Goal: Task Accomplishment & Management: Complete application form

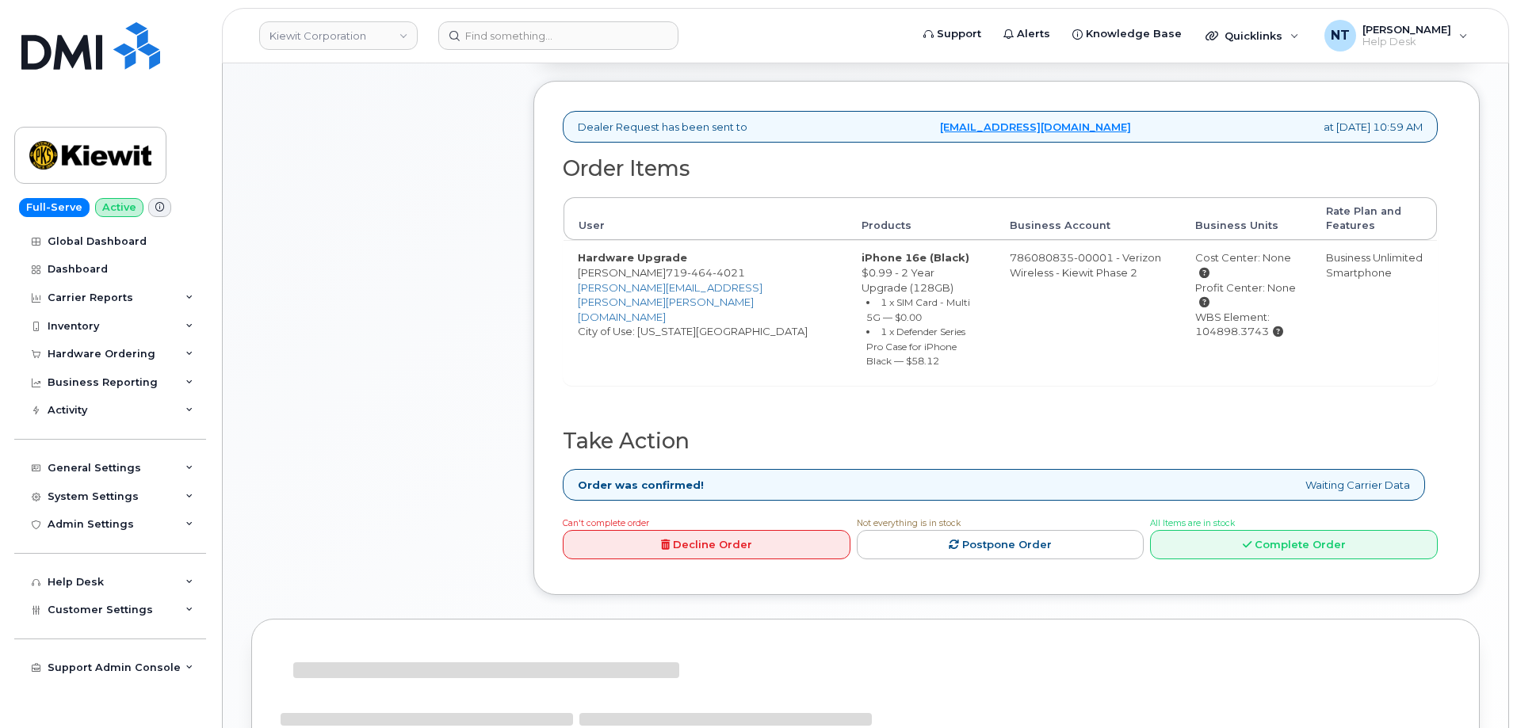
scroll to position [475, 0]
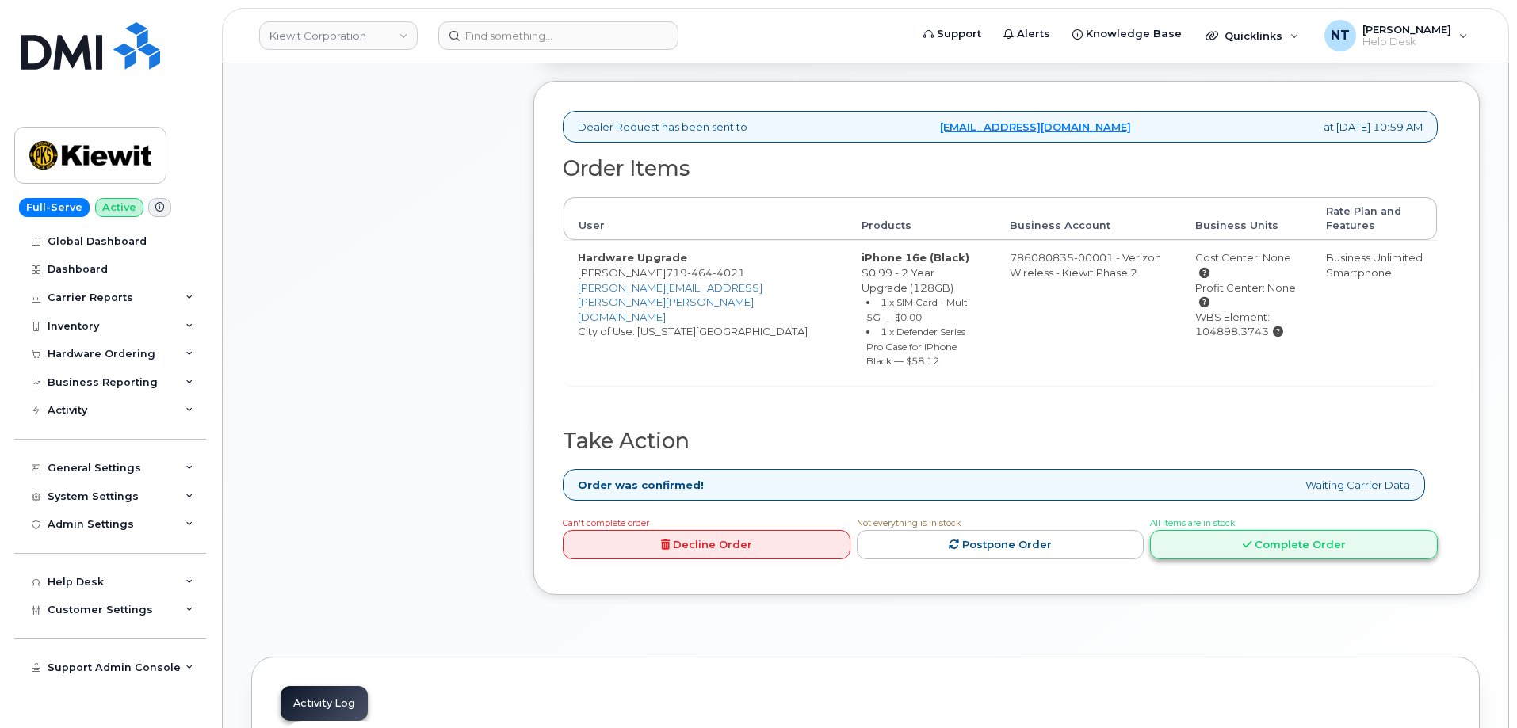
click at [1261, 536] on link "Complete Order" at bounding box center [1294, 544] width 288 height 29
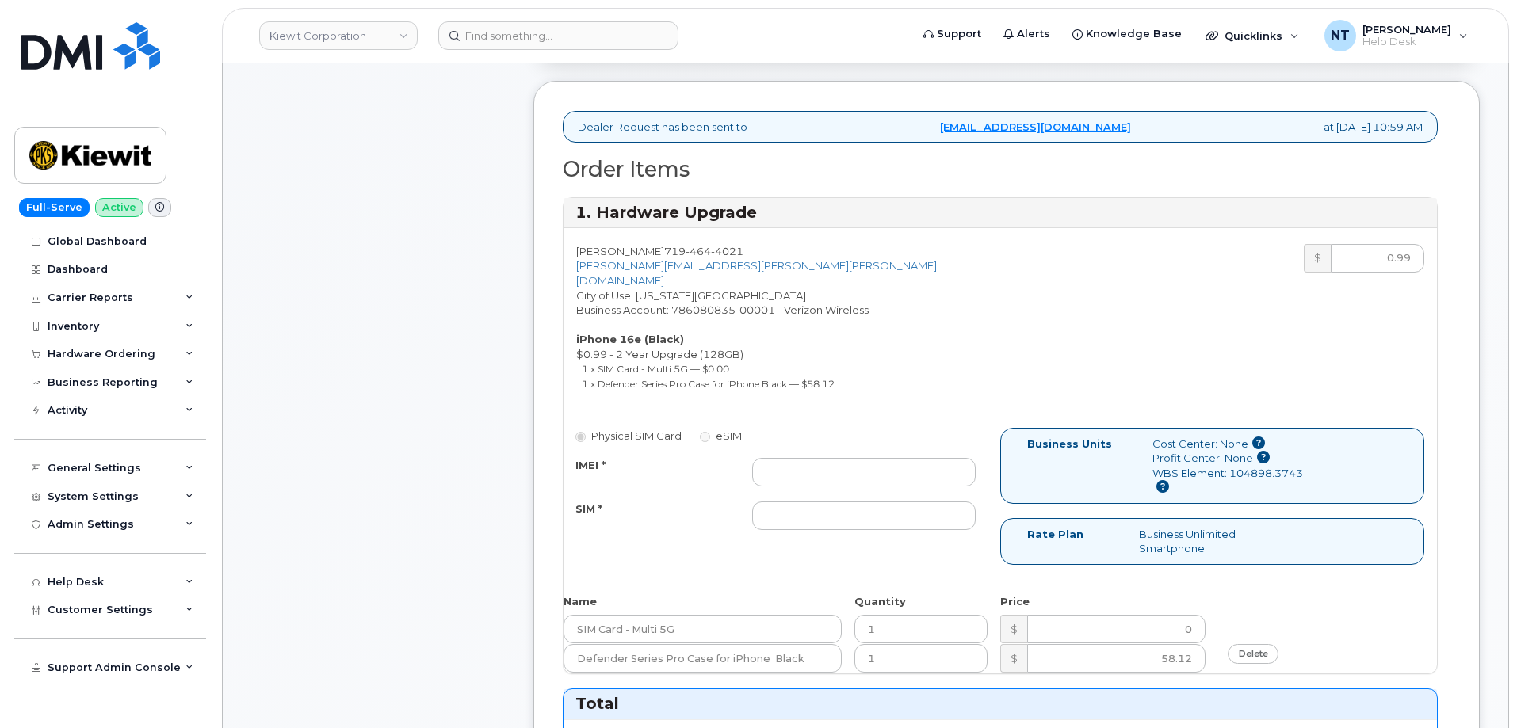
click at [849, 428] on div "Physical SIM Card eSIM IMEI * SIM *" at bounding box center [781, 486] width 437 height 117
click at [848, 458] on input "IMEI *" at bounding box center [863, 472] width 223 height 29
paste input "355613396906043"
type input "355613396906043"
click at [842, 502] on input "SIM *" at bounding box center [863, 516] width 223 height 29
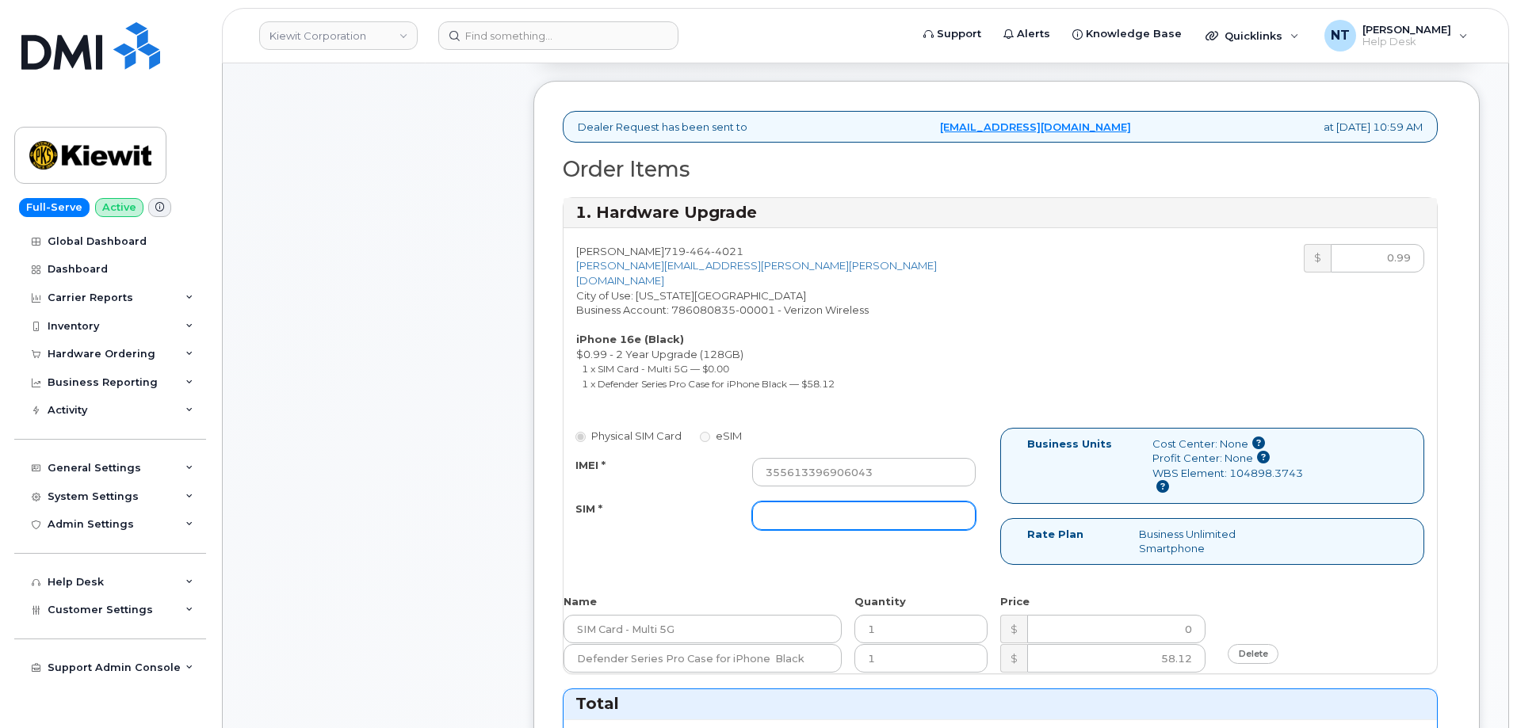
paste input "89043052010008889625001658635903"
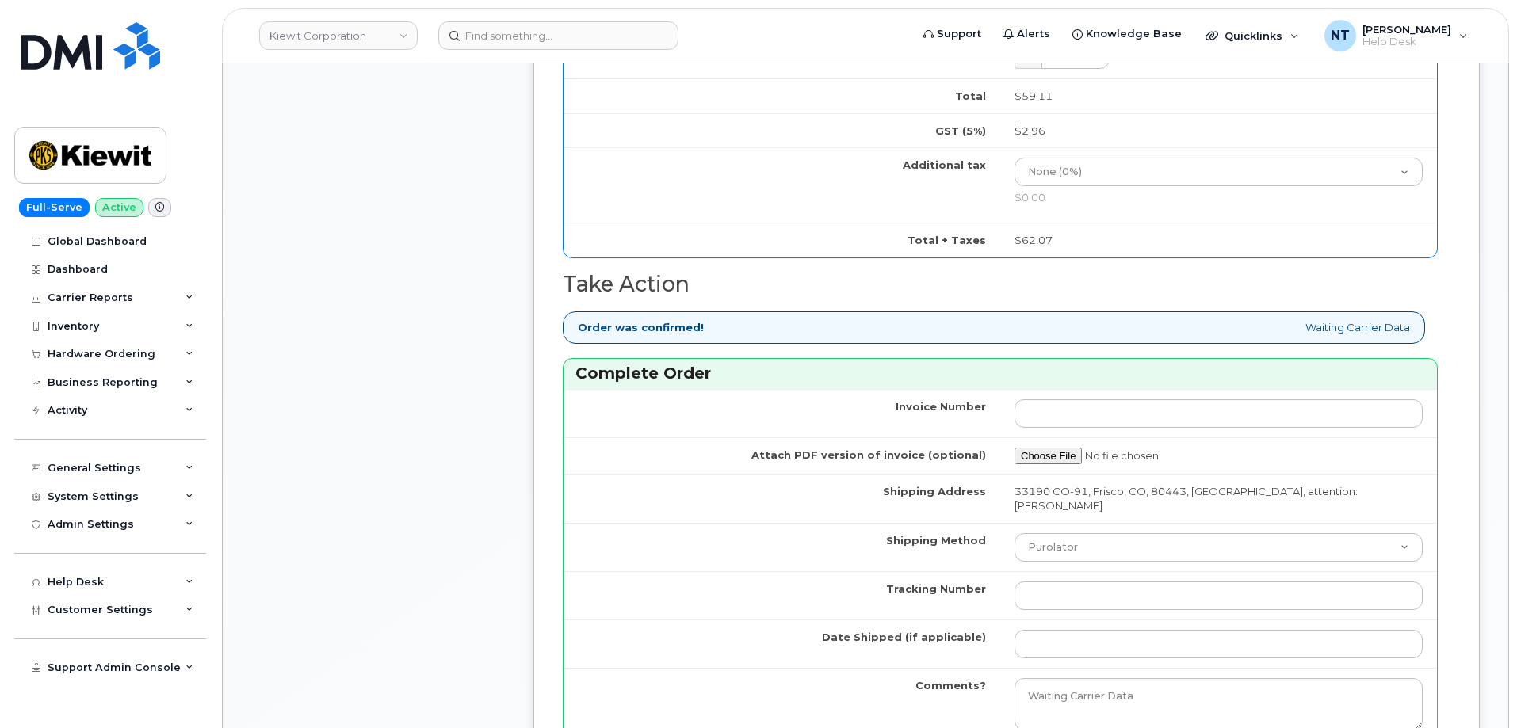
scroll to position [1189, 0]
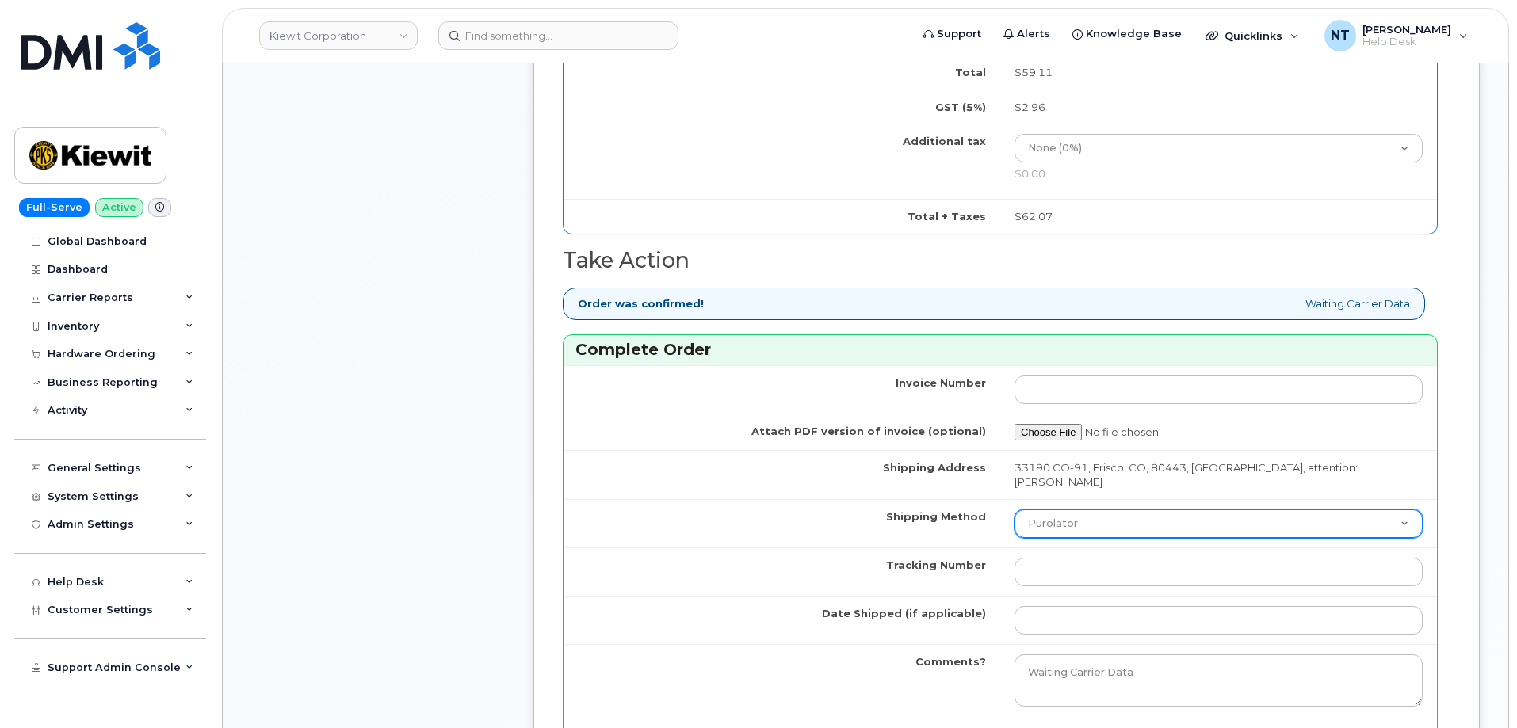
type input "89043052010008889625001658635903"
click at [1112, 510] on select "Purolator UPS FedEx Canada Post Courier Other Drop Off Pick Up" at bounding box center [1218, 524] width 408 height 29
select select "FedEx"
click at [1014, 510] on select "Purolator UPS FedEx Canada Post Courier Other Drop Off Pick Up" at bounding box center [1218, 524] width 408 height 29
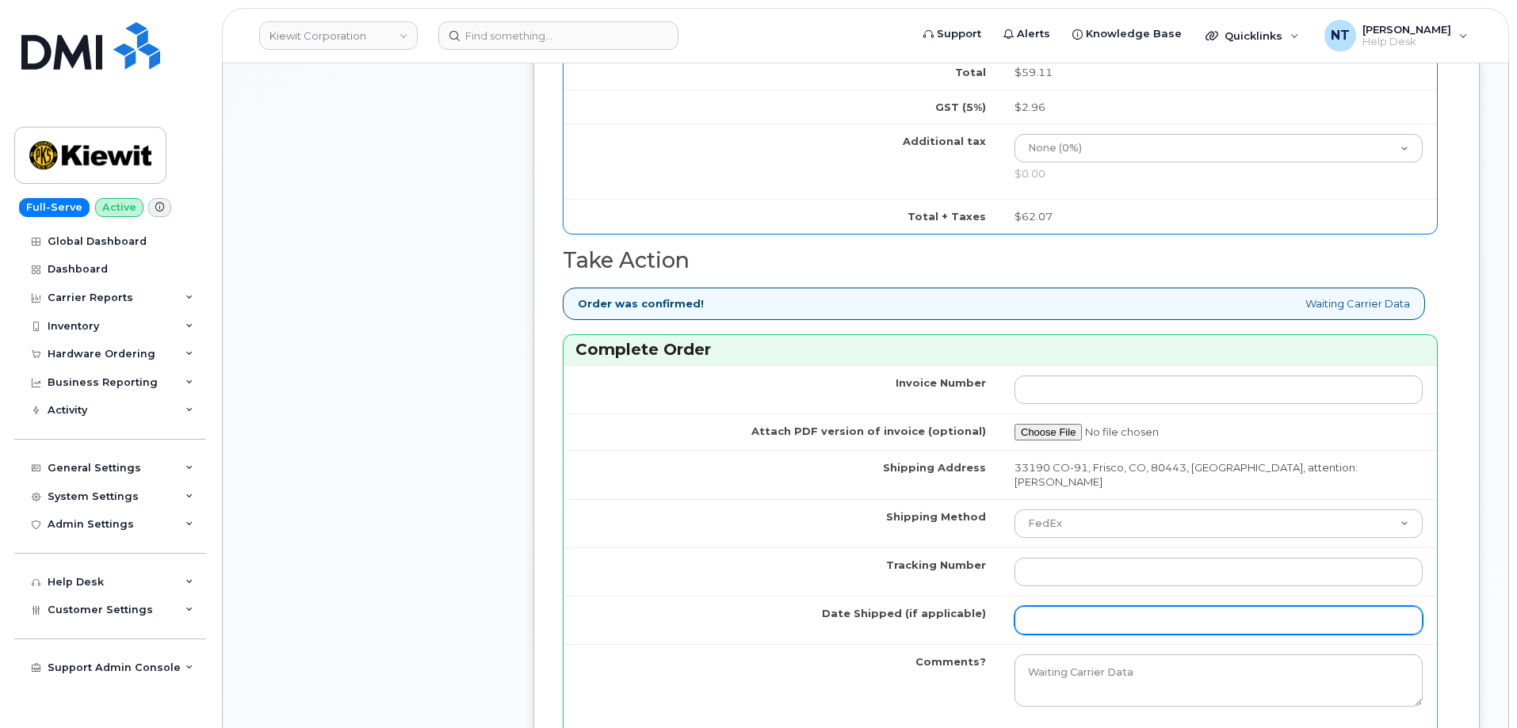
drag, startPoint x: 1079, startPoint y: 572, endPoint x: 1108, endPoint y: 562, distance: 30.3
click at [1079, 606] on input "Date Shipped (if applicable)" at bounding box center [1218, 620] width 408 height 29
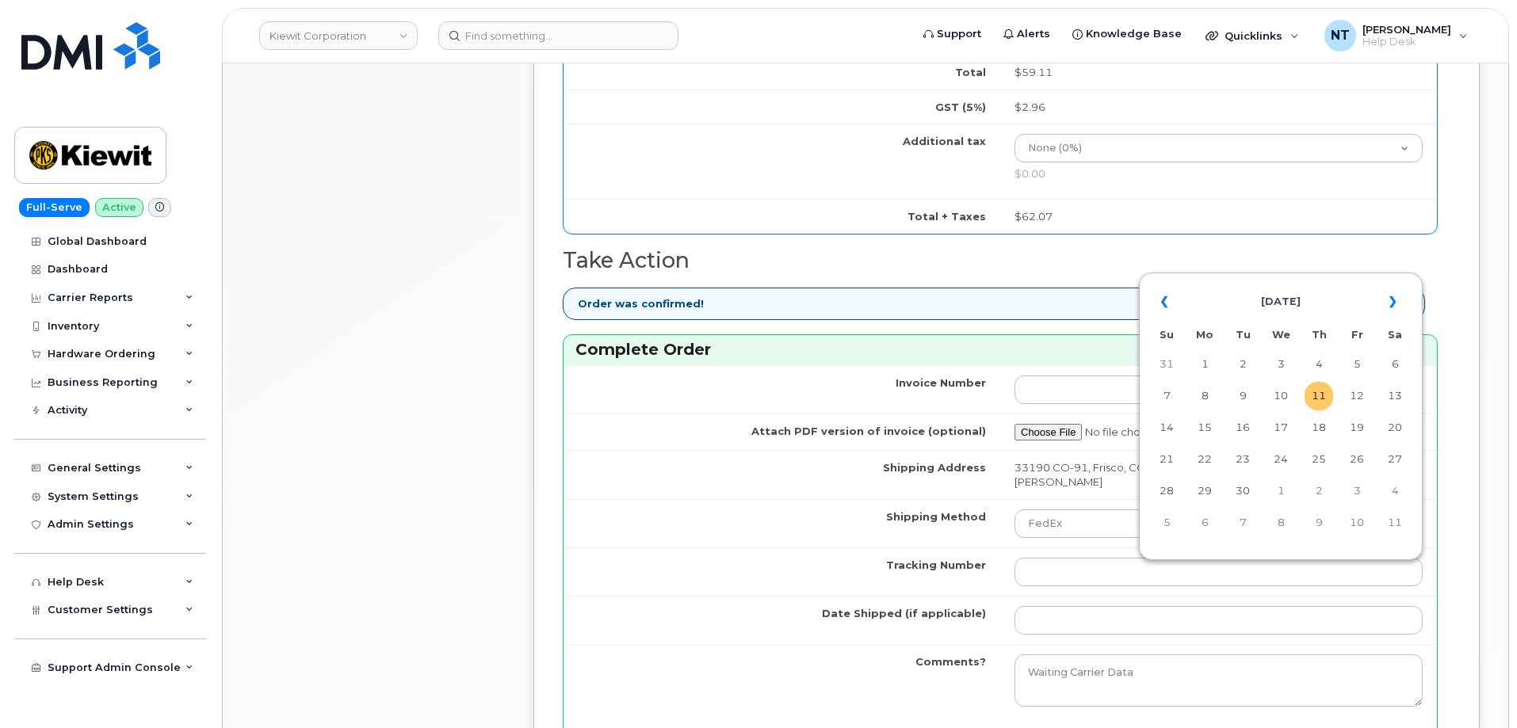
click at [1311, 399] on td "11" at bounding box center [1318, 396] width 29 height 29
type input "[DATE]"
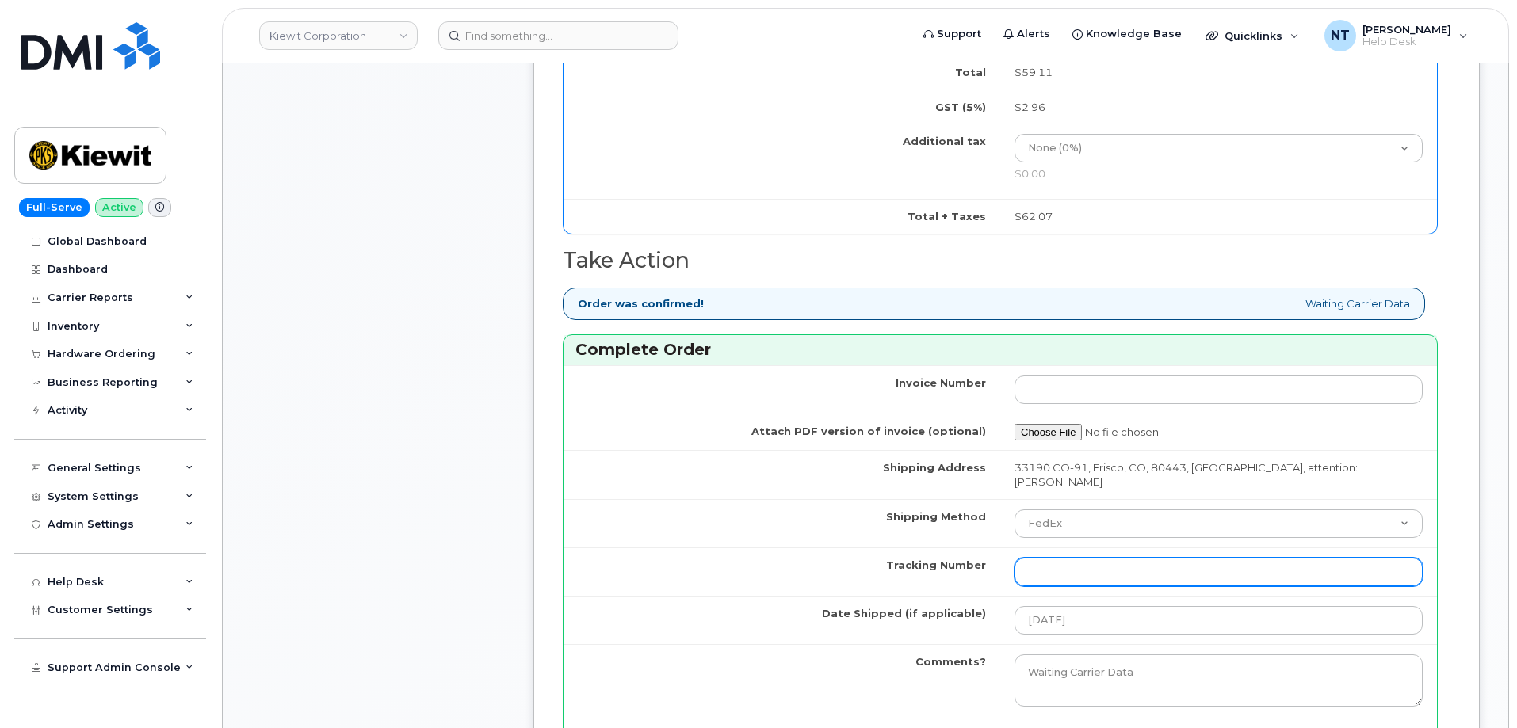
click at [1087, 558] on input "Tracking Number" at bounding box center [1218, 572] width 408 height 29
paste input "444401116764"
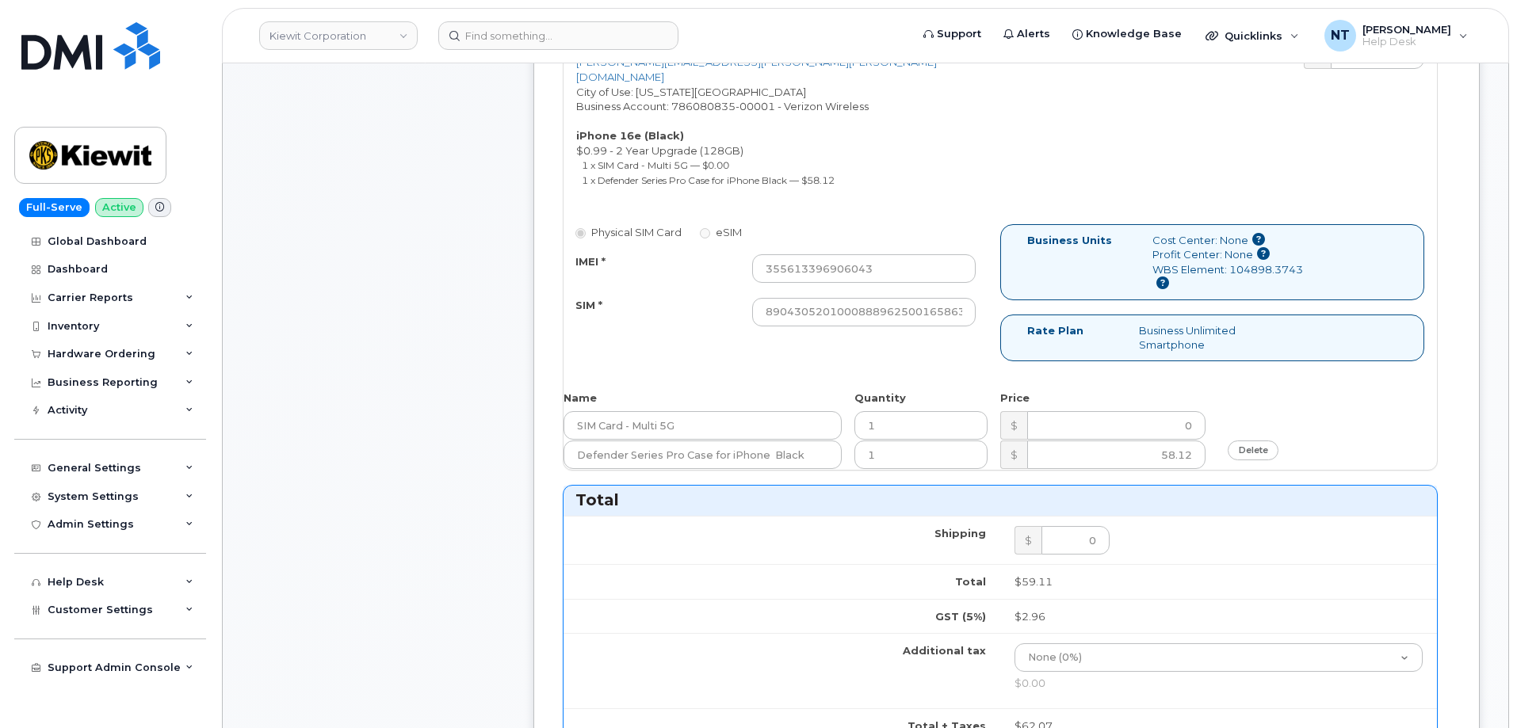
scroll to position [634, 0]
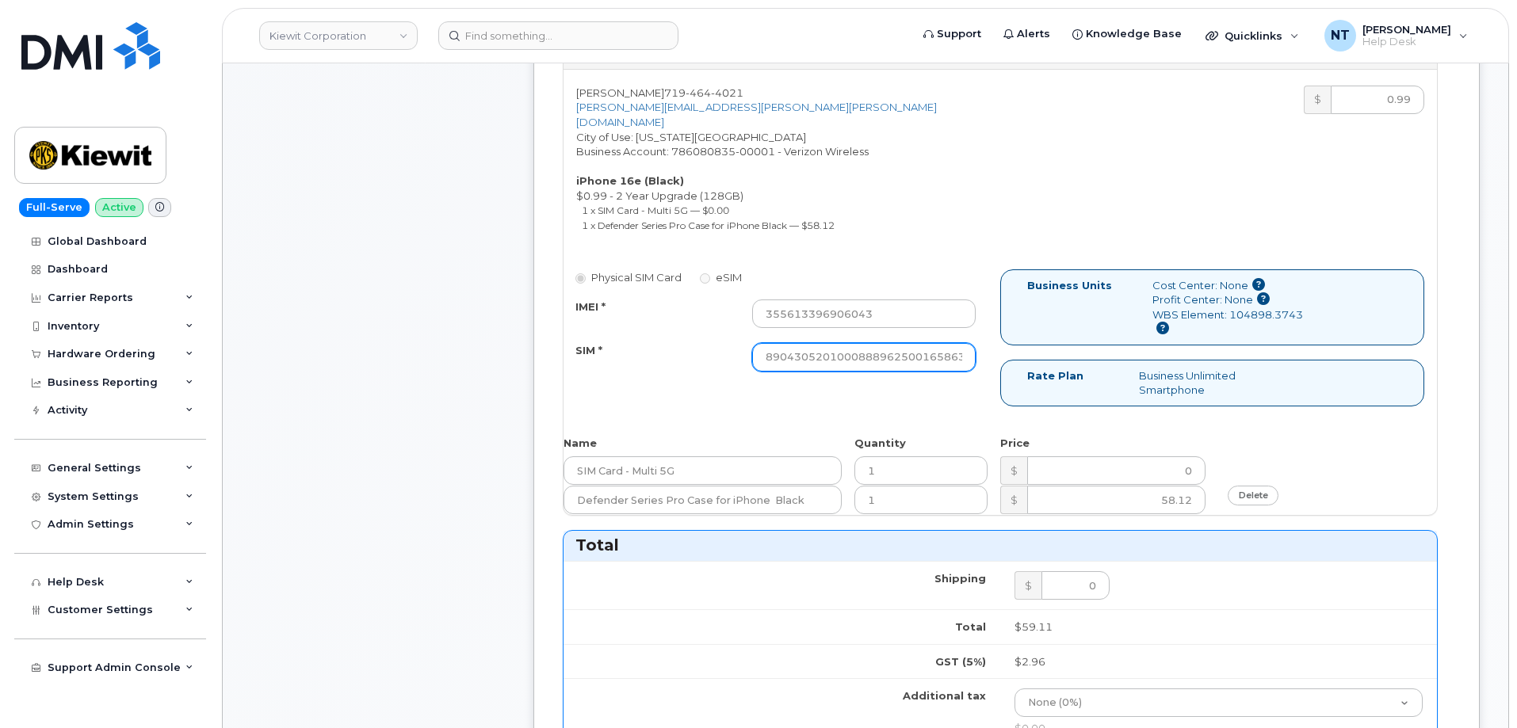
type input "444401116764"
drag, startPoint x: 931, startPoint y: 329, endPoint x: 1047, endPoint y: 343, distance: 116.6
click at [1047, 343] on div "Physical SIM Card eSIM IMEI * 355613396906043 SIM * 890430520100088896250016586…" at bounding box center [999, 344] width 873 height 151
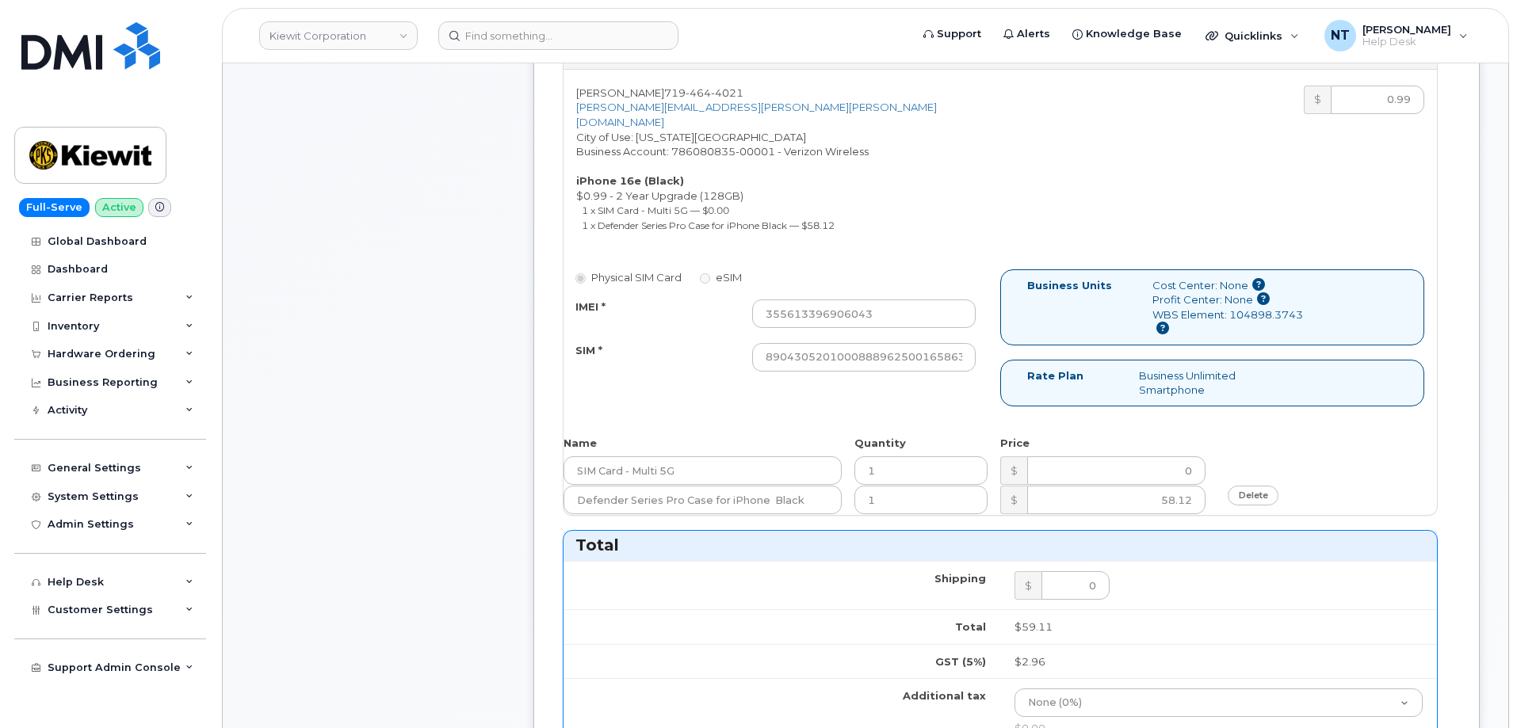
click at [414, 403] on div "Comments Leave Comment" at bounding box center [378, 495] width 254 height 1805
click at [395, 429] on div "Comments Leave Comment" at bounding box center [378, 495] width 254 height 1805
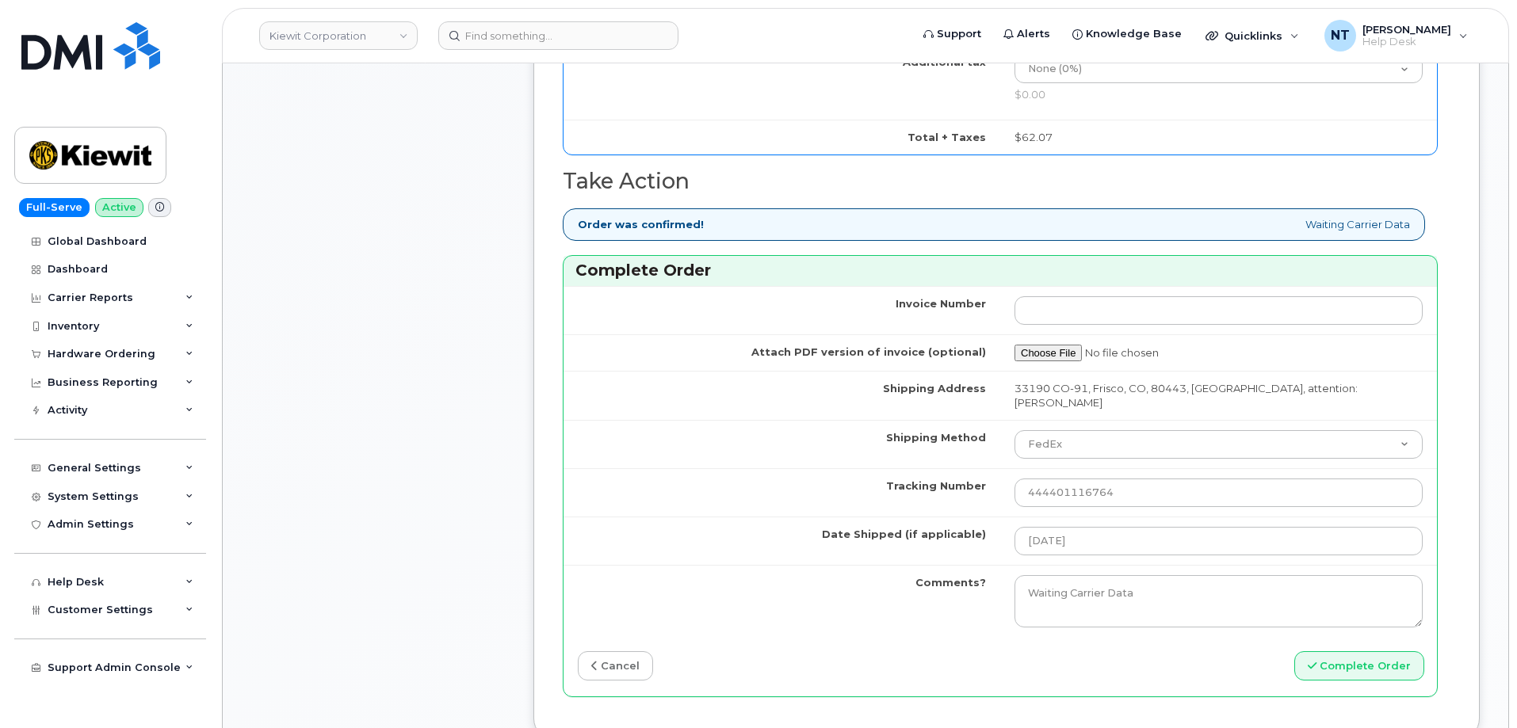
scroll to position [1347, 0]
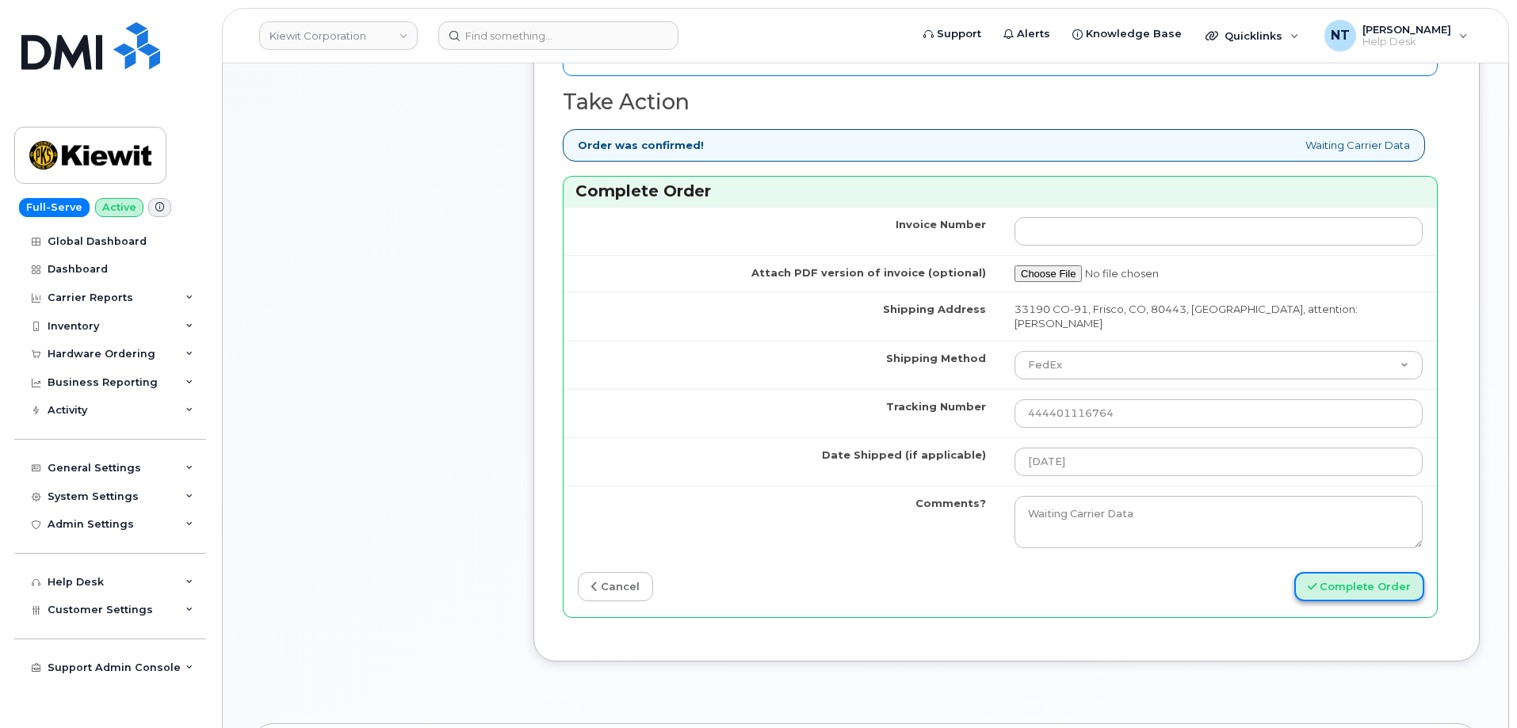
click at [1368, 572] on button "Complete Order" at bounding box center [1359, 586] width 130 height 29
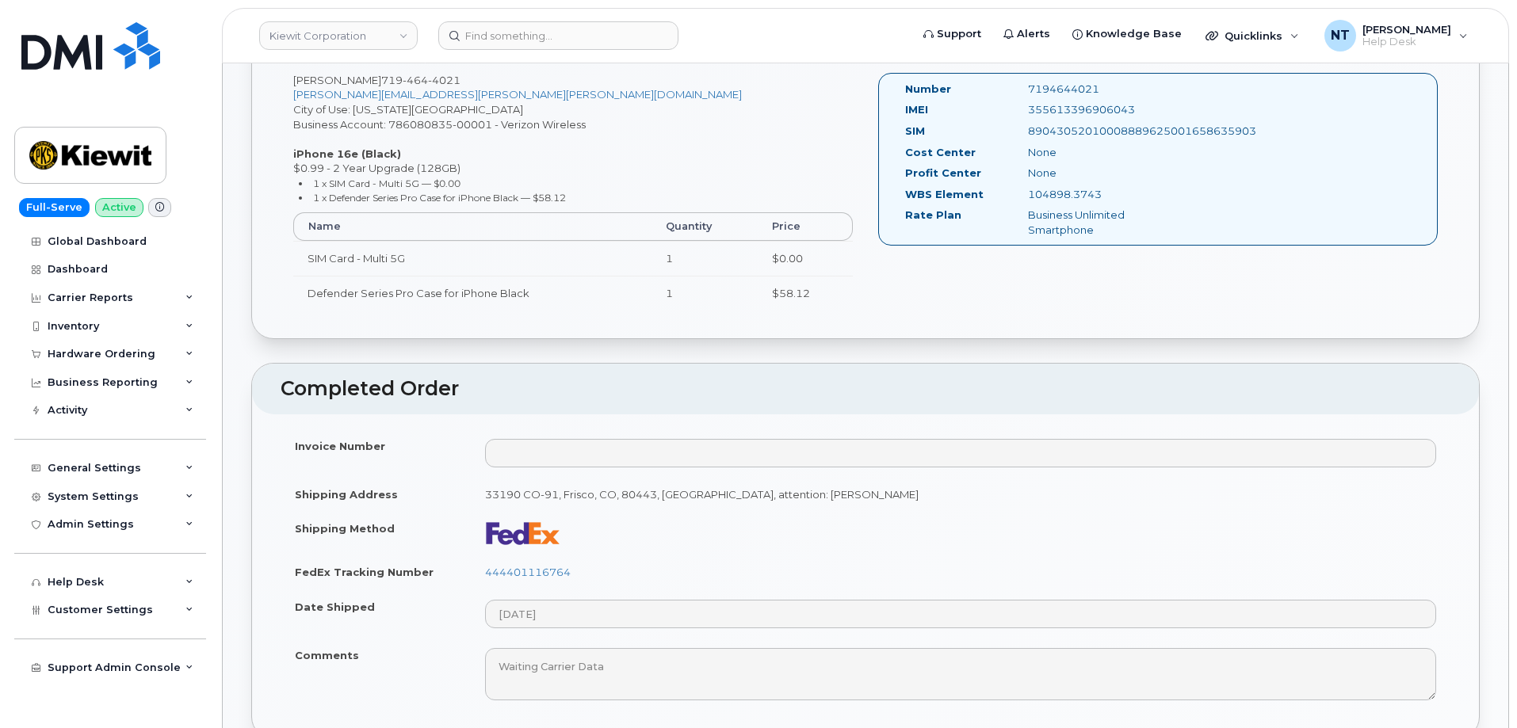
scroll to position [713, 0]
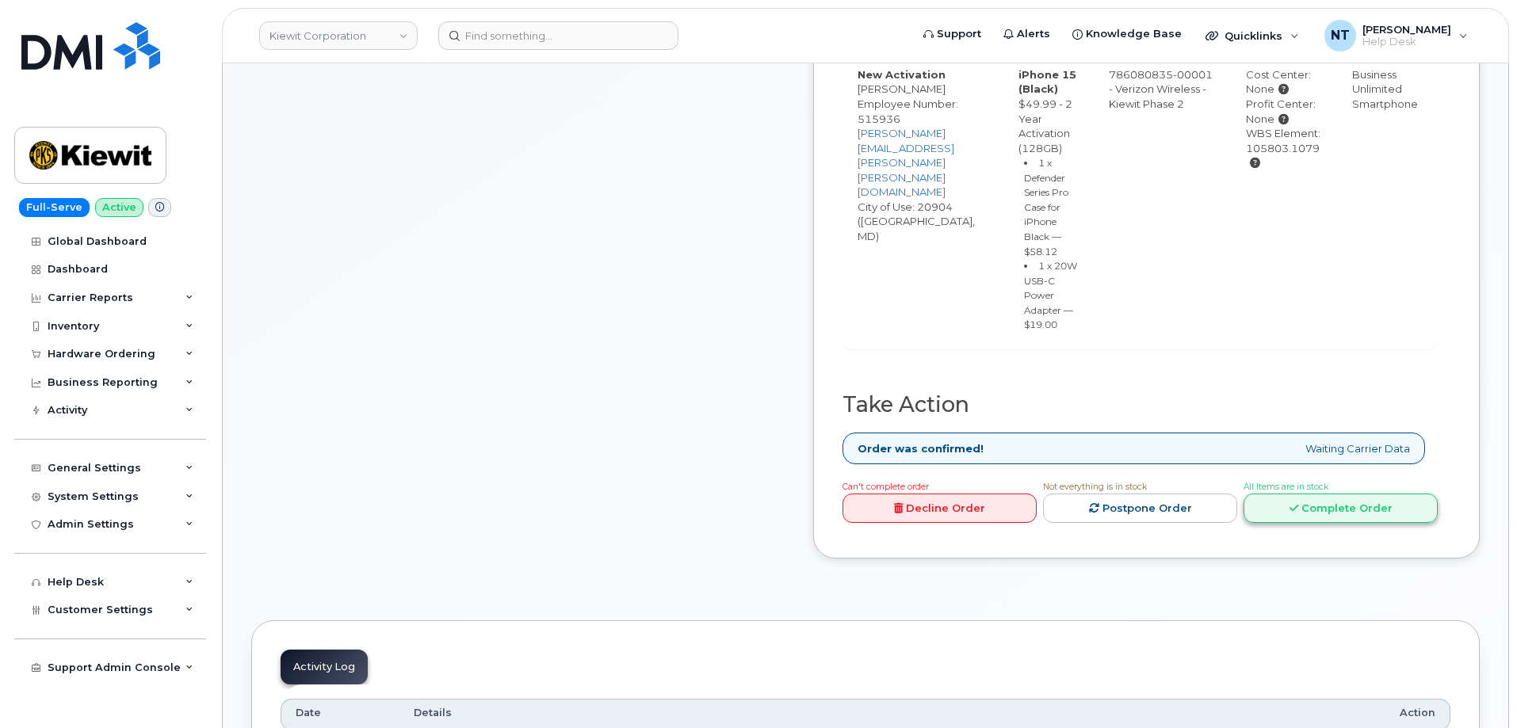
scroll to position [713, 0]
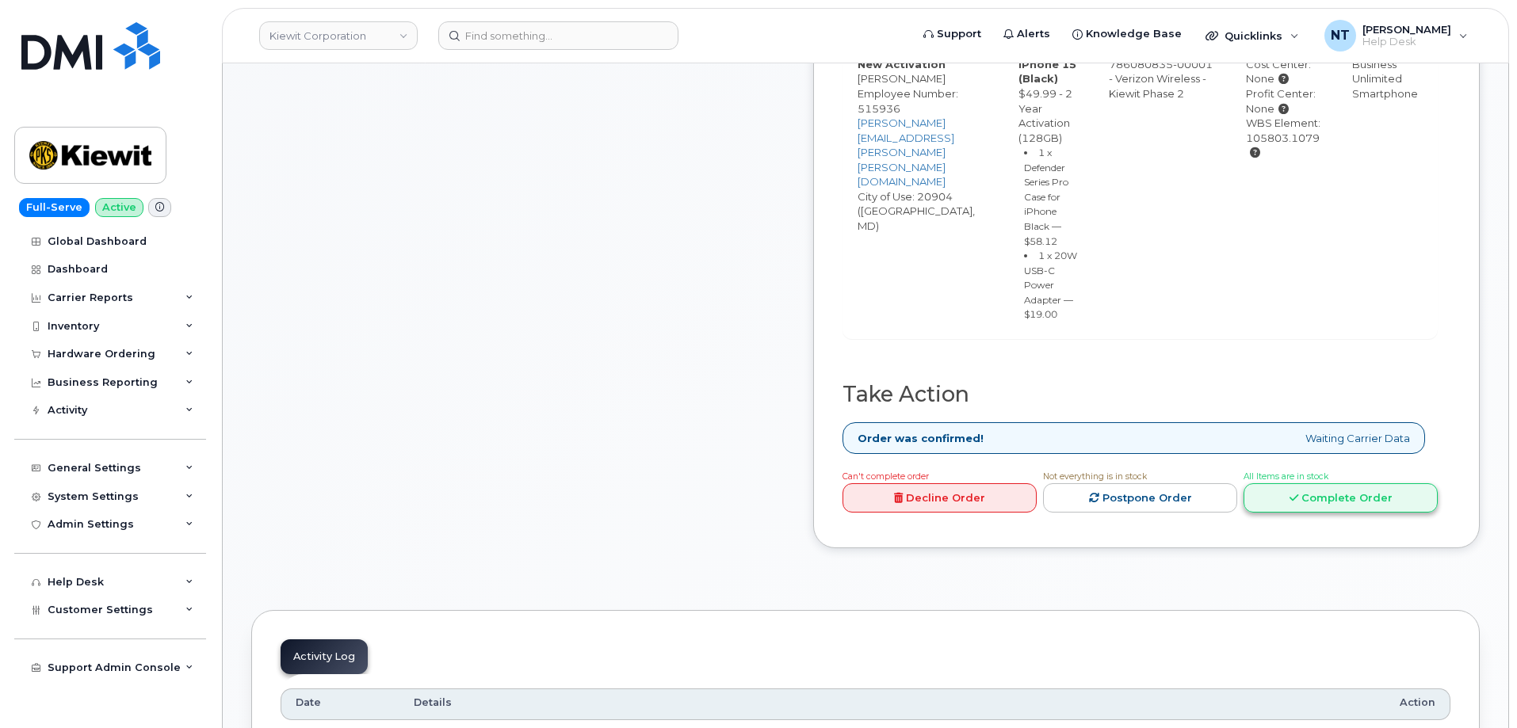
click at [1433, 513] on link "Complete Order" at bounding box center [1340, 497] width 194 height 29
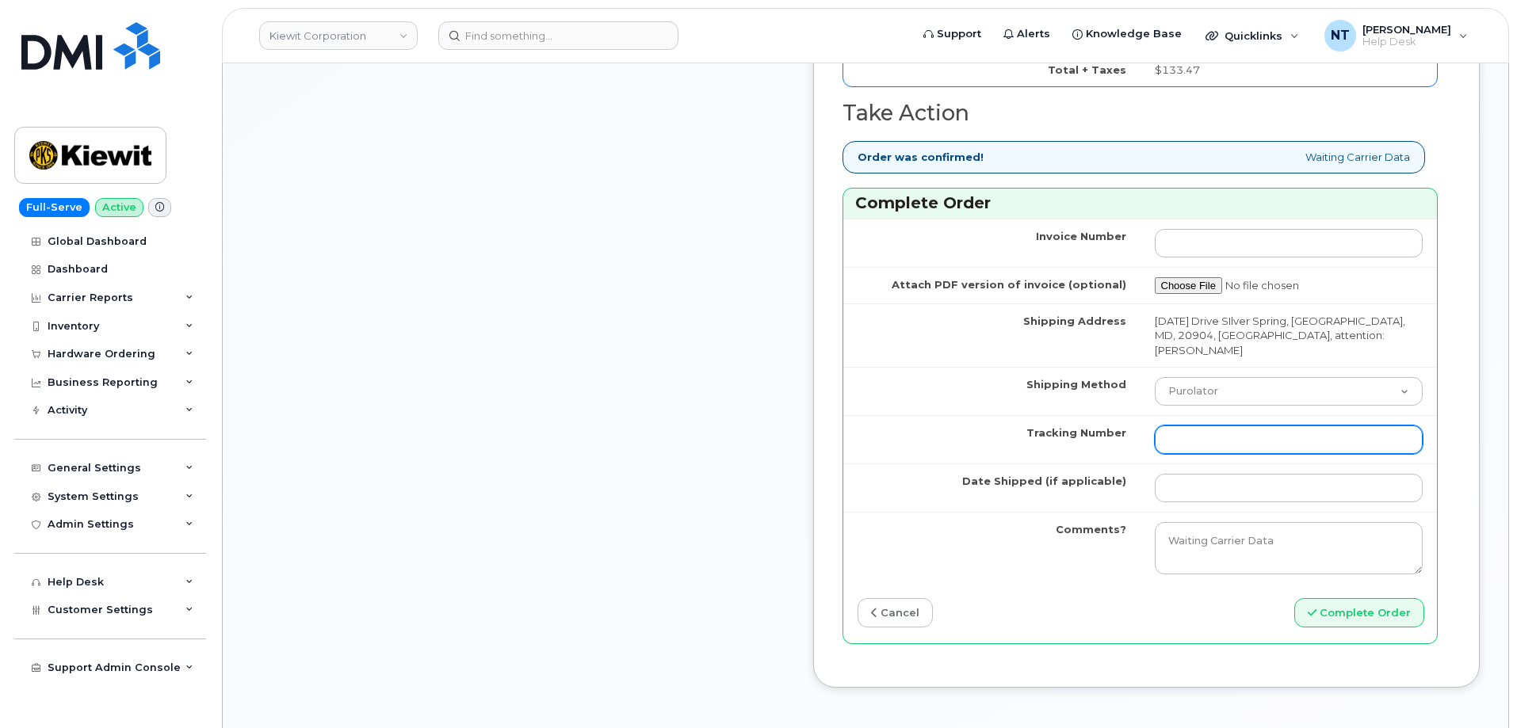
scroll to position [1426, 0]
drag, startPoint x: 1298, startPoint y: 434, endPoint x: 1275, endPoint y: 419, distance: 27.5
click at [1298, 434] on input "Tracking Number" at bounding box center [1289, 438] width 269 height 29
paste input "444401116797"
type input "444401116797"
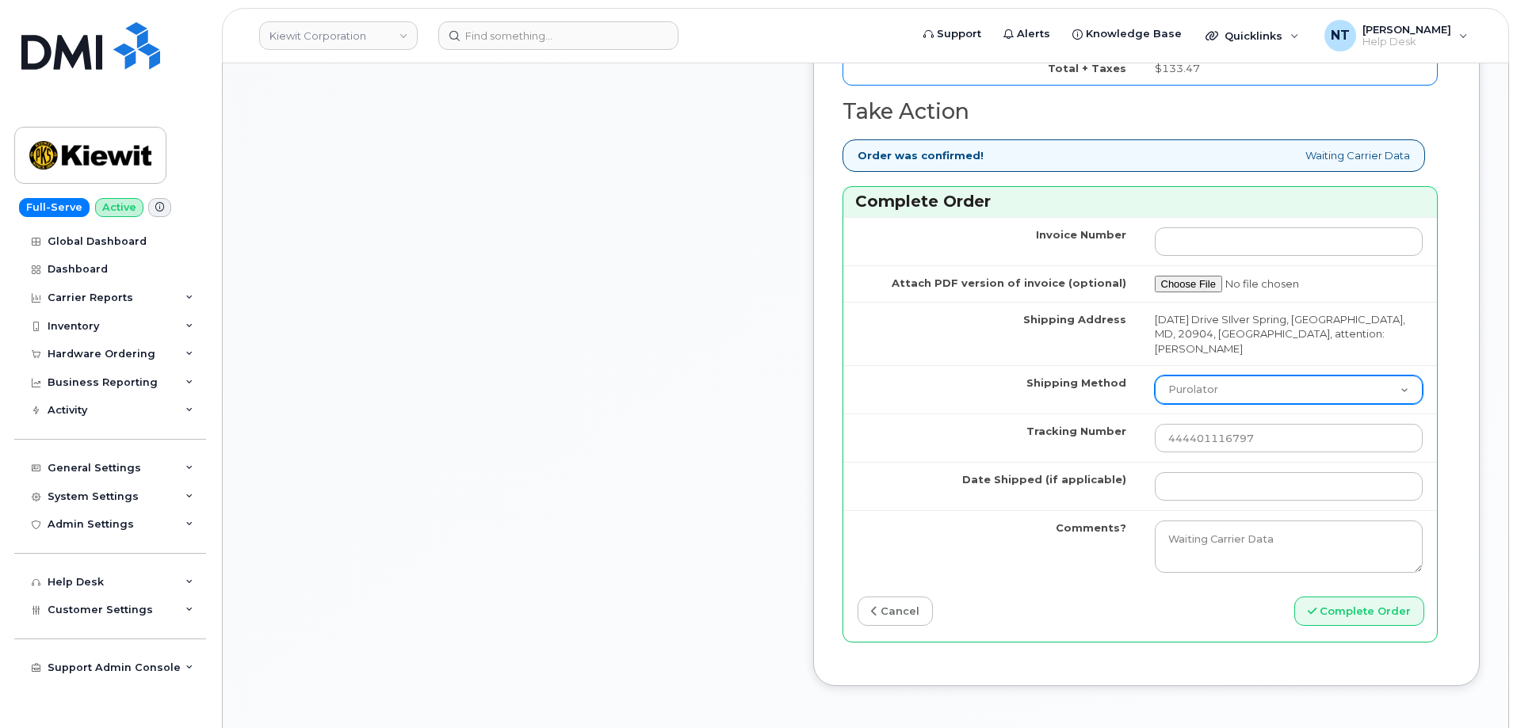
click at [1261, 389] on select "Purolator UPS FedEx Canada Post Courier Other Drop Off Pick Up" at bounding box center [1289, 390] width 269 height 29
select select "FedEx"
click at [1177, 376] on select "Purolator UPS FedEx Canada Post Courier Other Drop Off Pick Up" at bounding box center [1289, 390] width 269 height 29
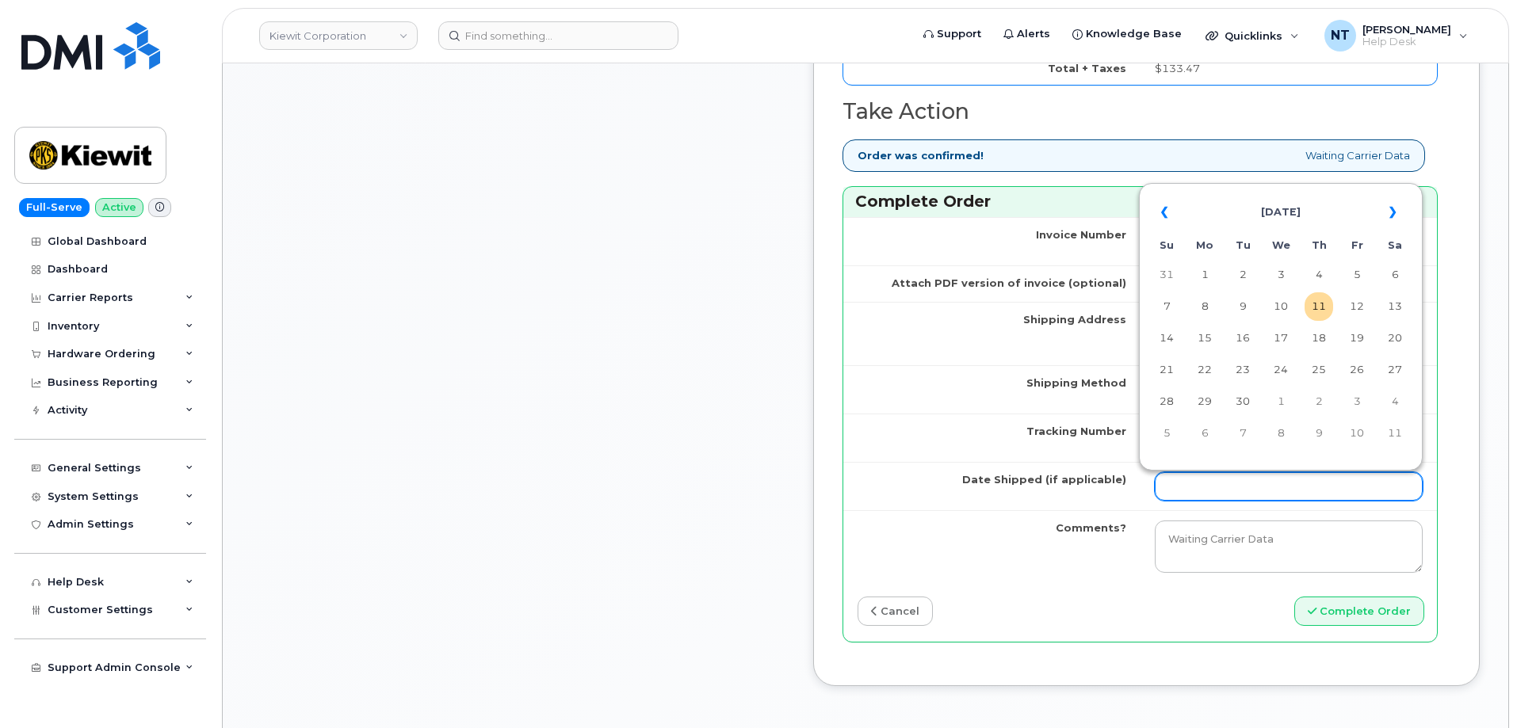
drag, startPoint x: 1239, startPoint y: 489, endPoint x: 1247, endPoint y: 502, distance: 16.0
click at [1239, 489] on input "Date Shipped (if applicable)" at bounding box center [1289, 486] width 269 height 29
click at [1322, 315] on td "11" at bounding box center [1318, 306] width 29 height 29
type input "[DATE]"
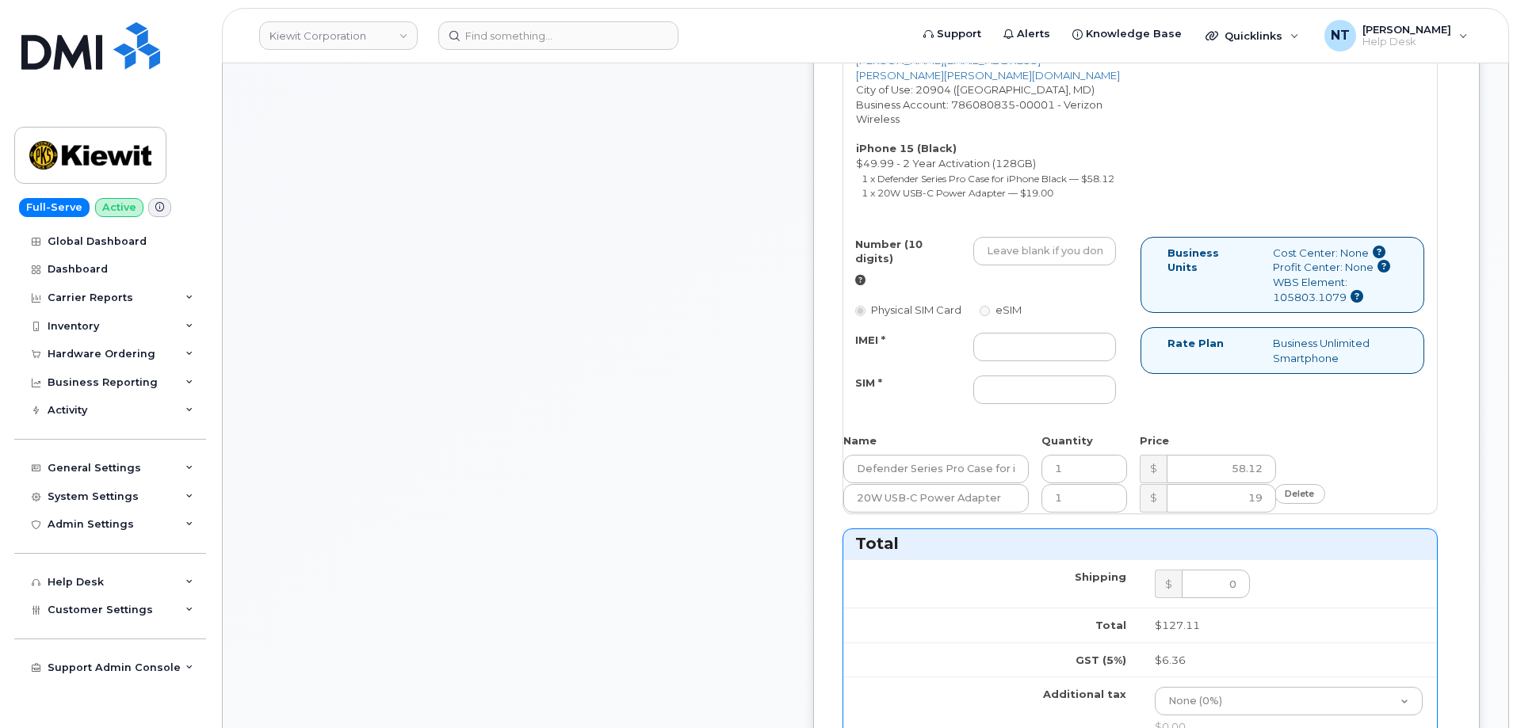
scroll to position [713, 0]
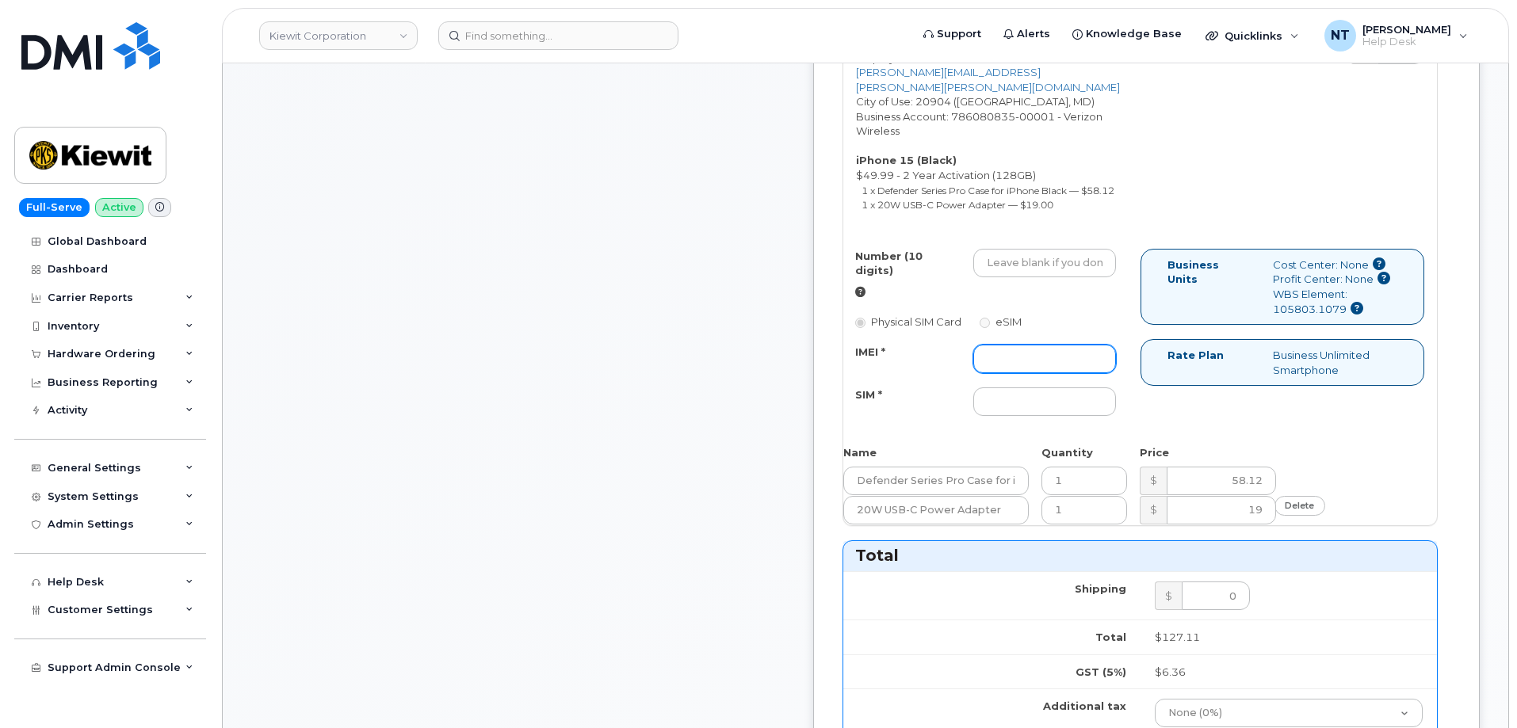
click at [1038, 370] on input "IMEI *" at bounding box center [1044, 359] width 142 height 29
paste input "357491837441906"
type input "357491837441906"
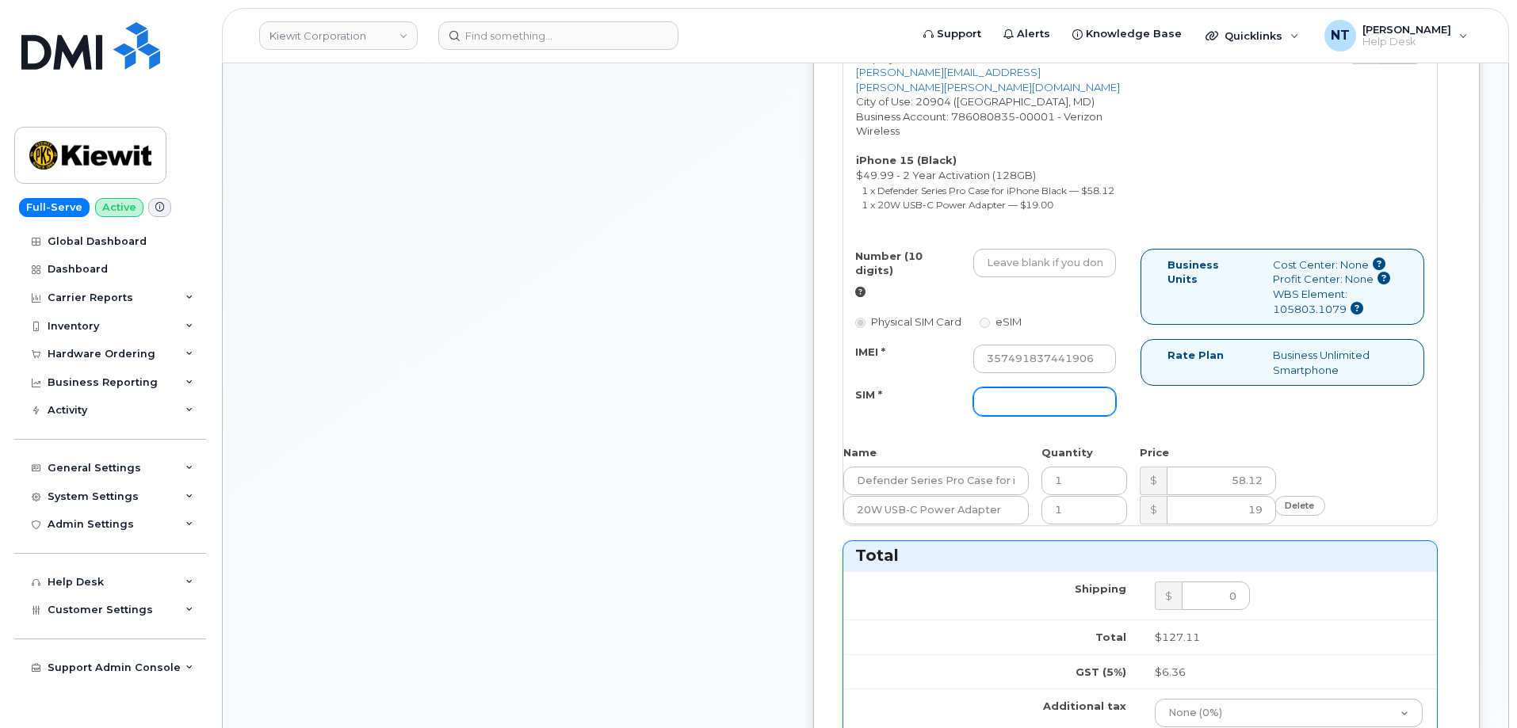
click at [1098, 405] on input "SIM *" at bounding box center [1044, 401] width 142 height 29
paste input "89049032007208888800208509905227"
type input "89049032007208888800208509905227"
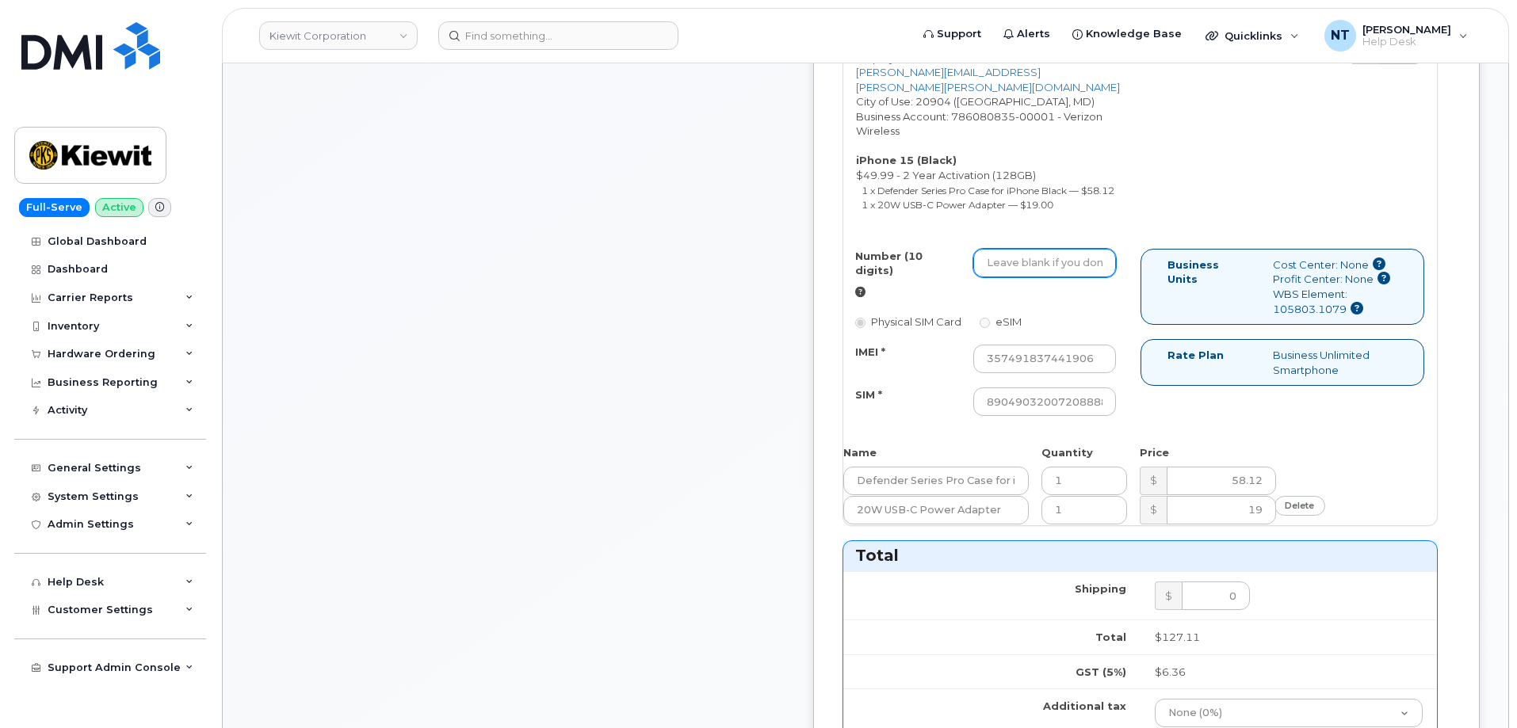
click at [1059, 269] on input "Number (10 digits)" at bounding box center [1044, 263] width 142 height 29
paste input "240-956-9548"
click at [1078, 277] on input "240-956-9548" at bounding box center [1044, 263] width 142 height 29
drag, startPoint x: 1044, startPoint y: 278, endPoint x: 1066, endPoint y: 283, distance: 21.9
click at [1066, 277] on input "2409569548" at bounding box center [1044, 263] width 142 height 29
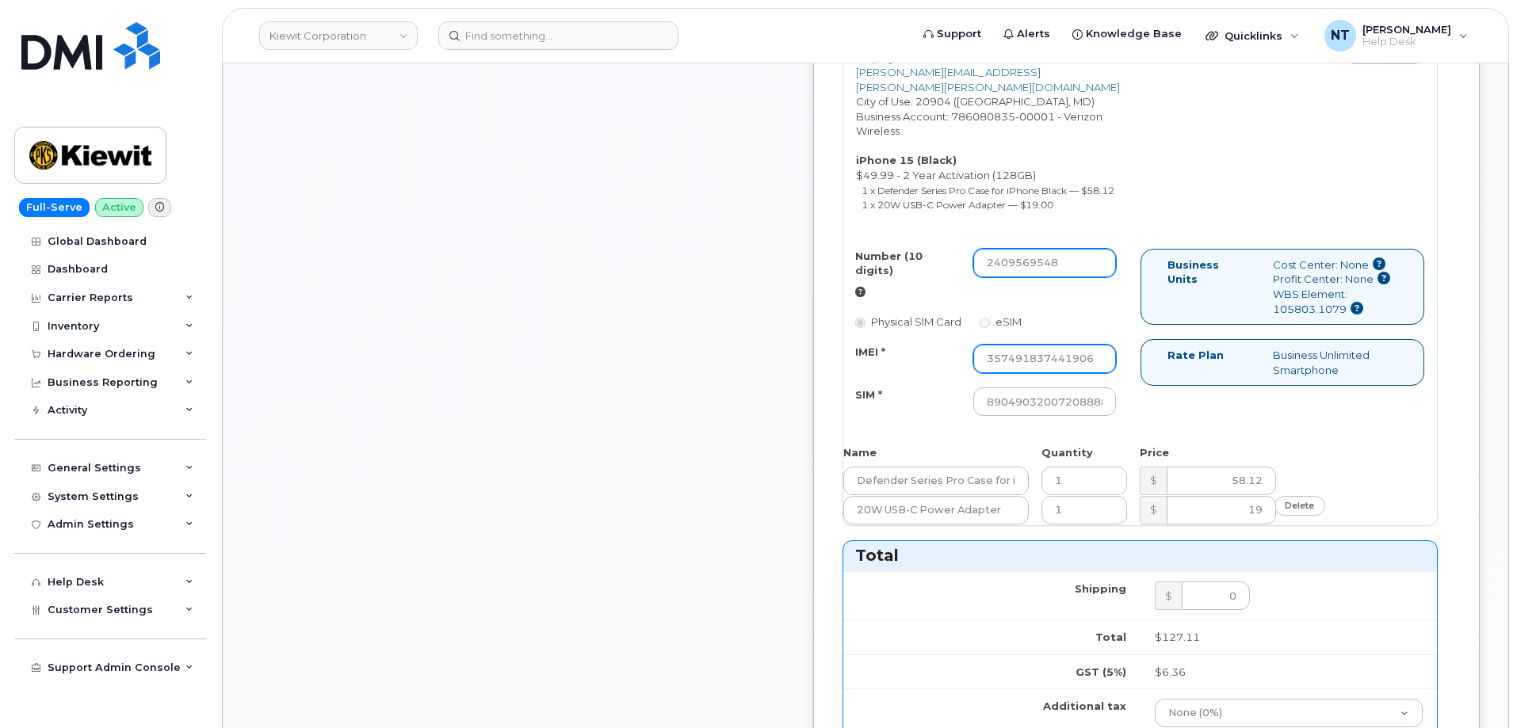
type input "2409569548"
drag, startPoint x: 1089, startPoint y: 370, endPoint x: 1196, endPoint y: 375, distance: 107.1
click at [1196, 375] on div "Number (10 digits) 2409569548 Physical SIM Card eSIM IMEI * 357491837441906 SIM…" at bounding box center [1140, 340] width 594 height 182
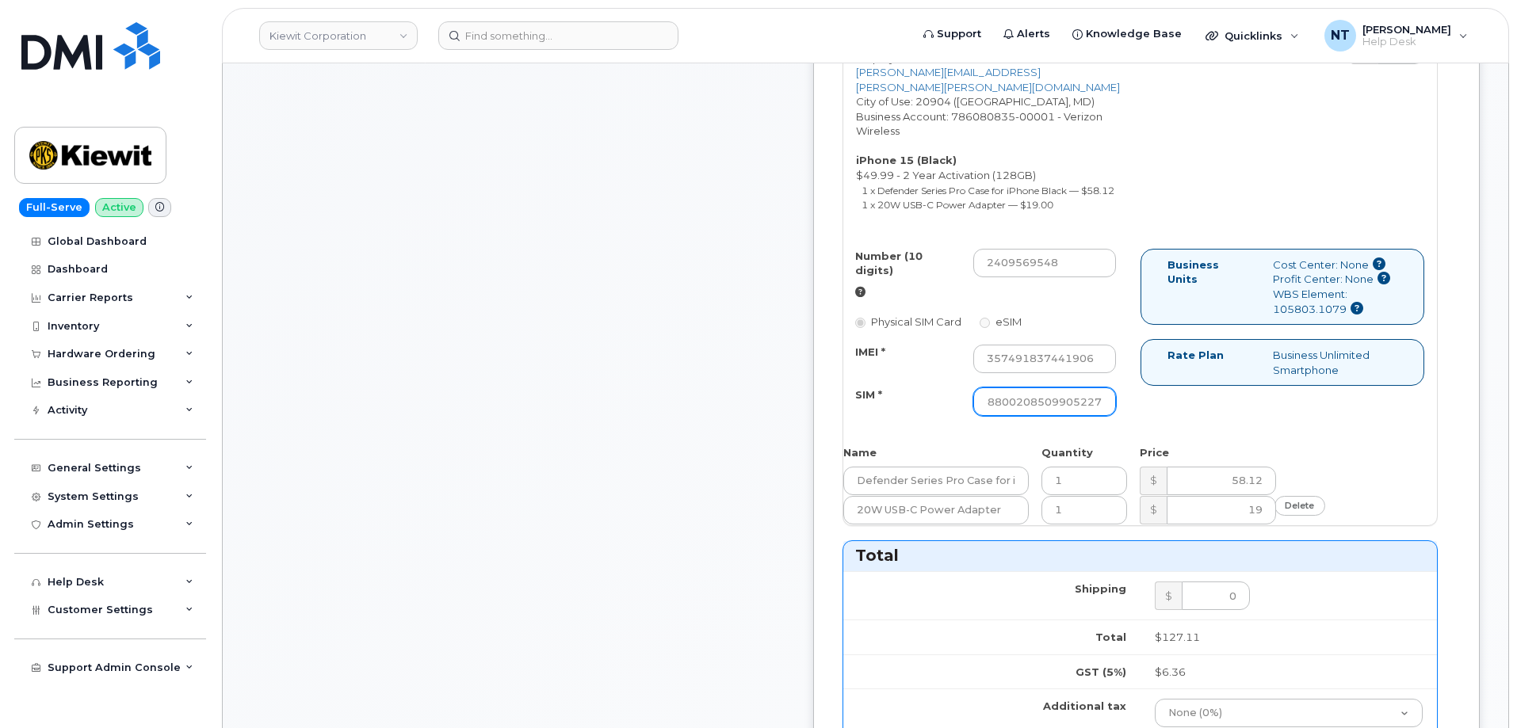
drag, startPoint x: 1070, startPoint y: 406, endPoint x: 1188, endPoint y: 421, distance: 119.0
click at [1188, 421] on div "Number (10 digits) 2409569548 Physical SIM Card eSIM IMEI * 357491837441906 SIM…" at bounding box center [1140, 340] width 594 height 182
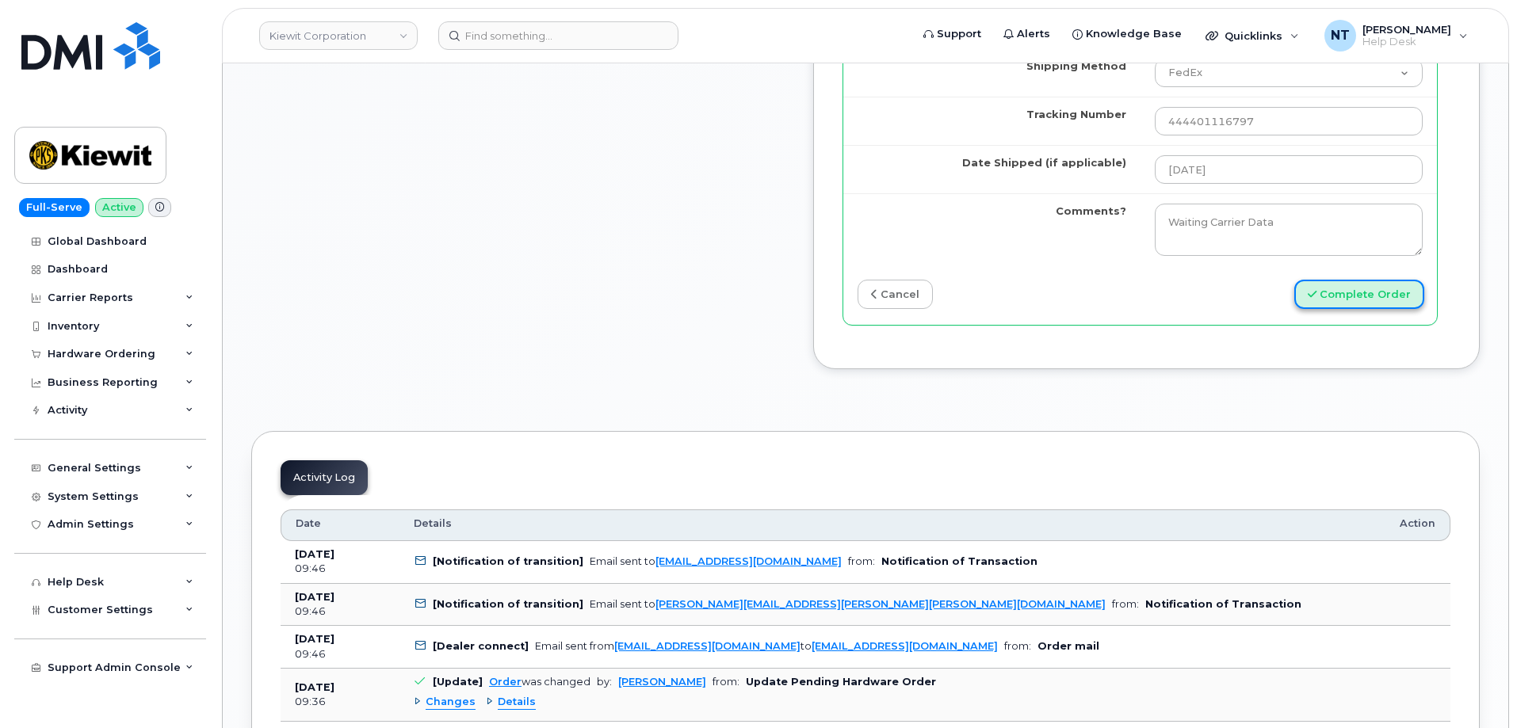
scroll to position [0, 0]
click at [1384, 297] on button "Complete Order" at bounding box center [1359, 294] width 130 height 29
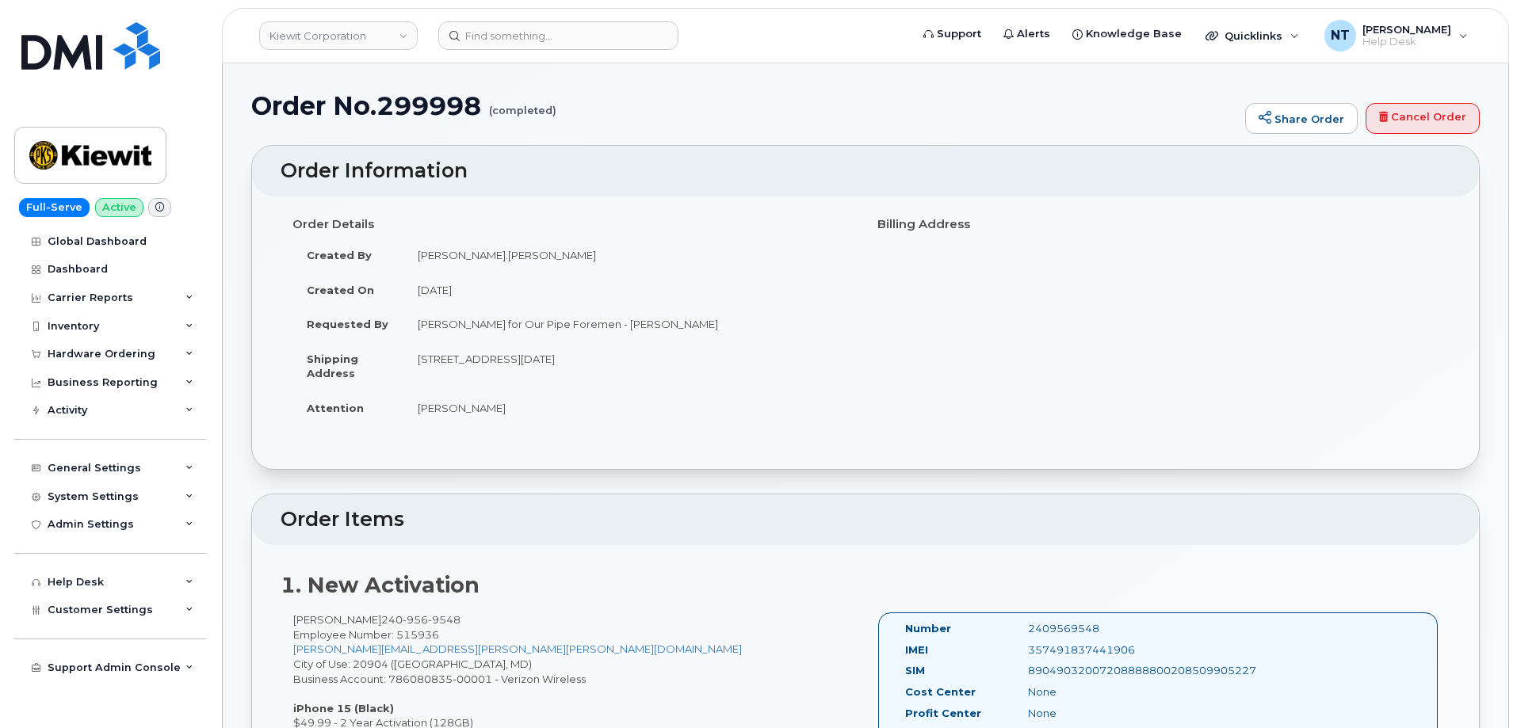
scroll to position [475, 0]
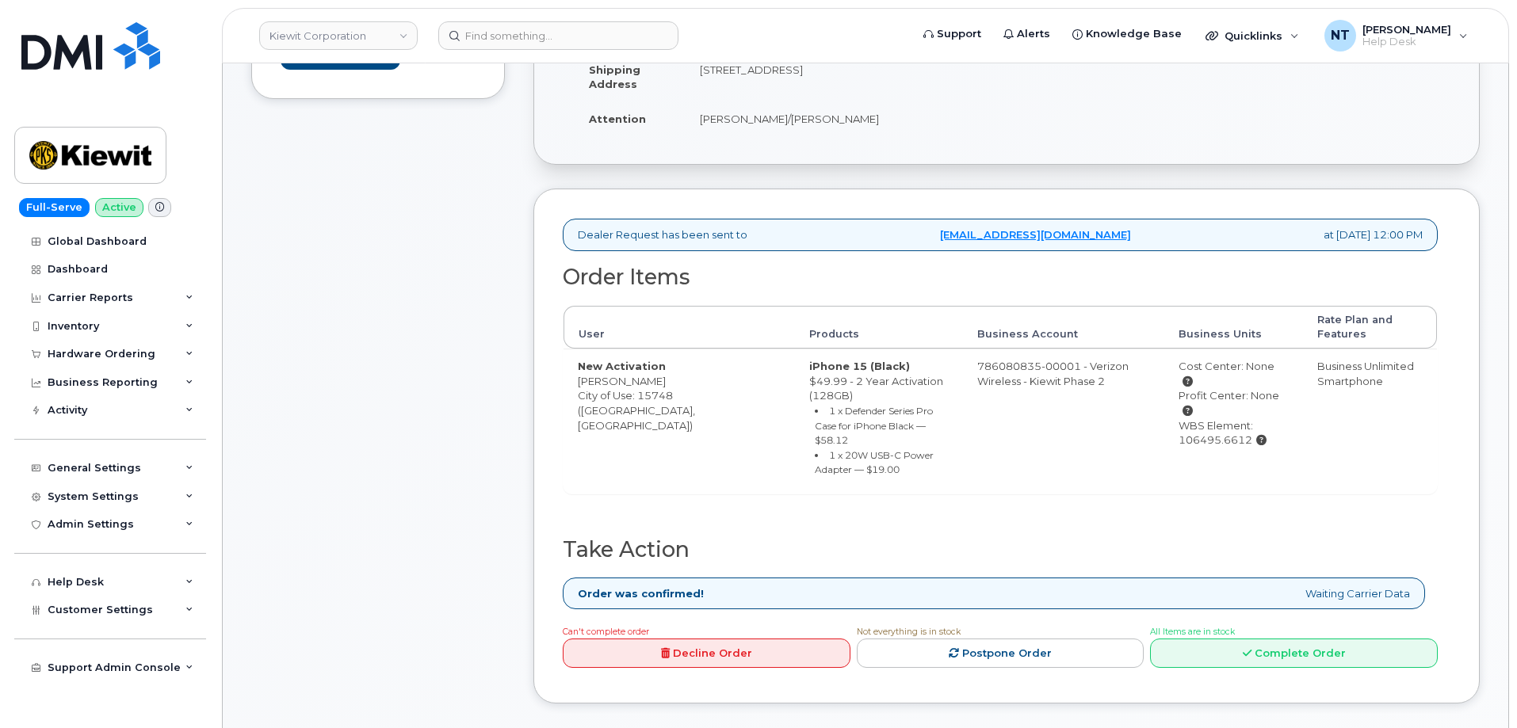
scroll to position [396, 0]
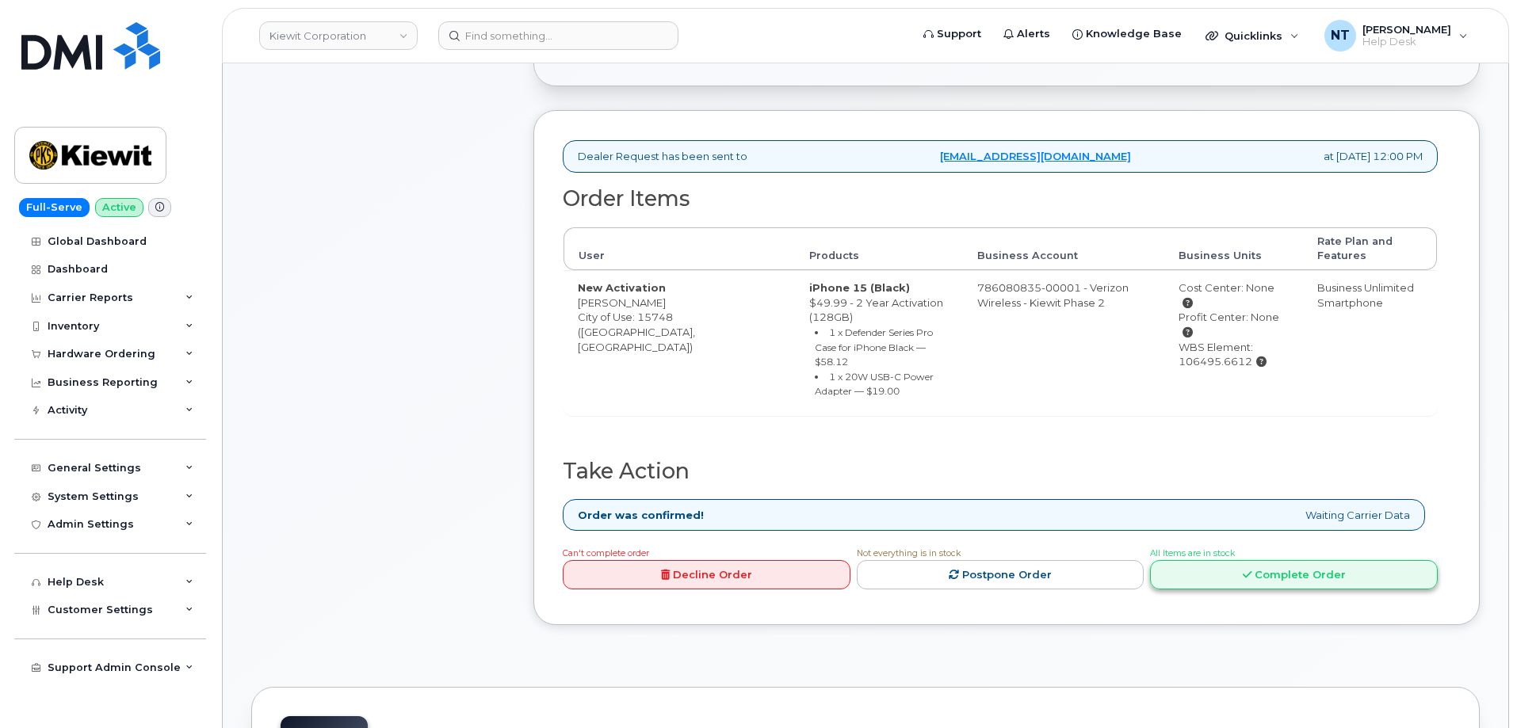
click at [1316, 561] on link "Complete Order" at bounding box center [1294, 574] width 288 height 29
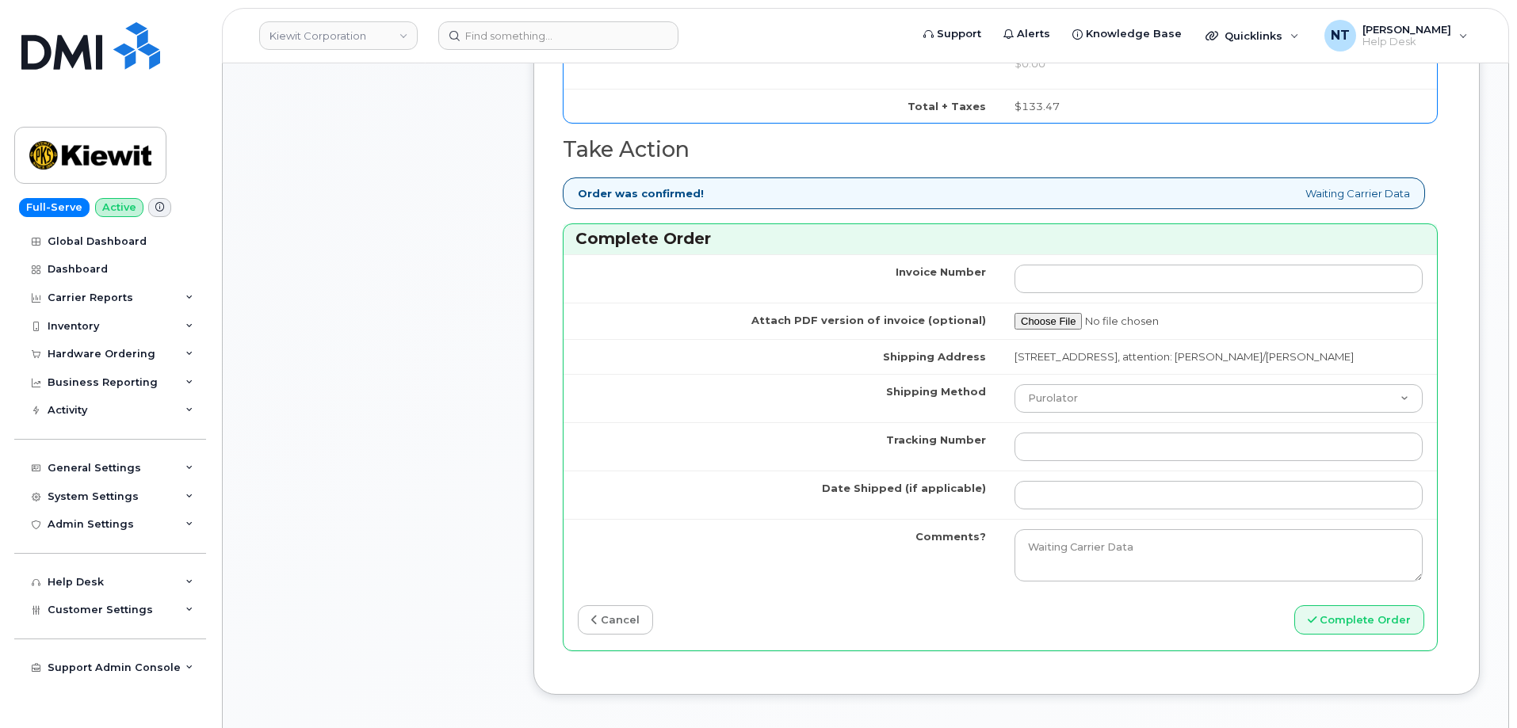
scroll to position [1268, 0]
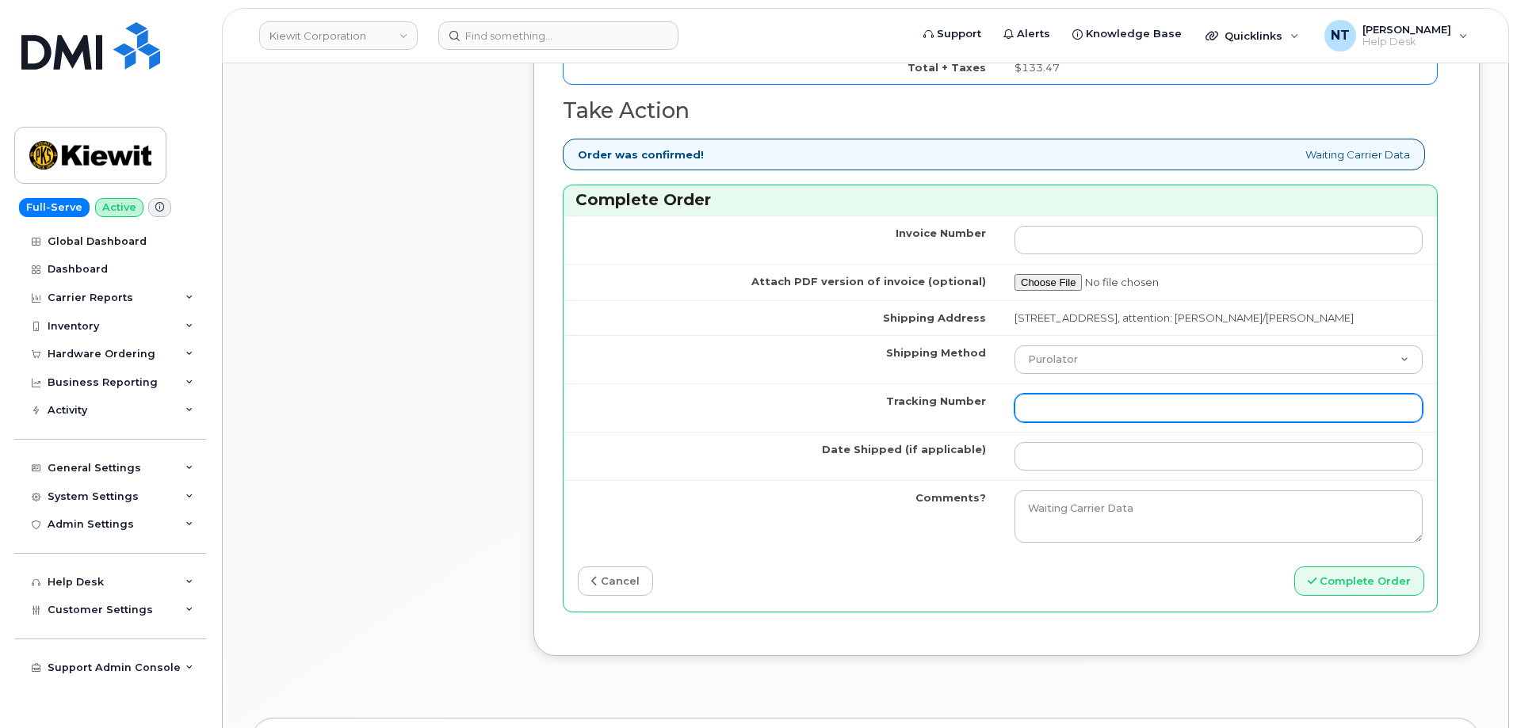
click at [1037, 419] on input "Tracking Number" at bounding box center [1218, 408] width 408 height 29
paste input "444401116801"
type input "444401116801"
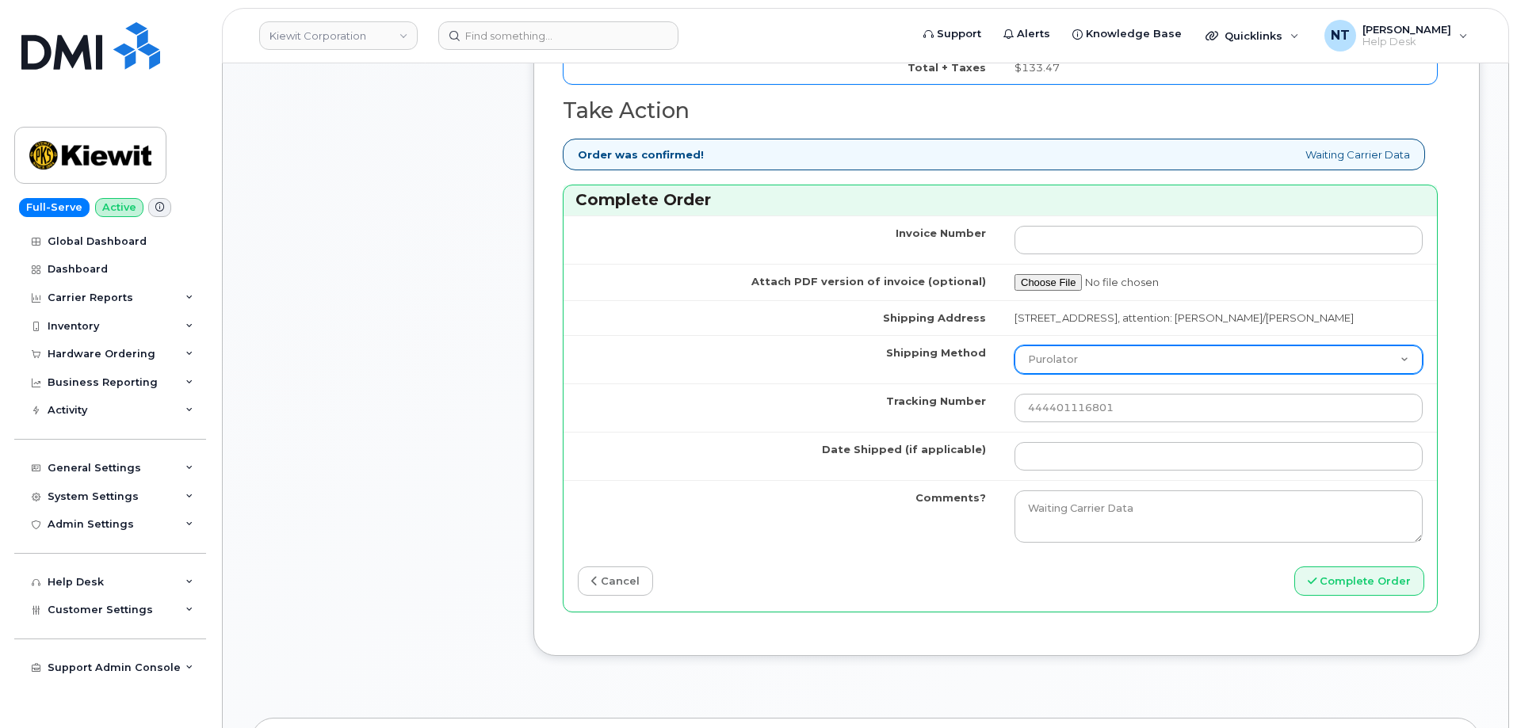
click at [1078, 374] on select "Purolator UPS FedEx Canada Post Courier Other Drop Off Pick Up" at bounding box center [1218, 359] width 408 height 29
select select "FedEx"
click at [1014, 360] on select "Purolator UPS FedEx Canada Post Courier Other Drop Off Pick Up" at bounding box center [1218, 359] width 408 height 29
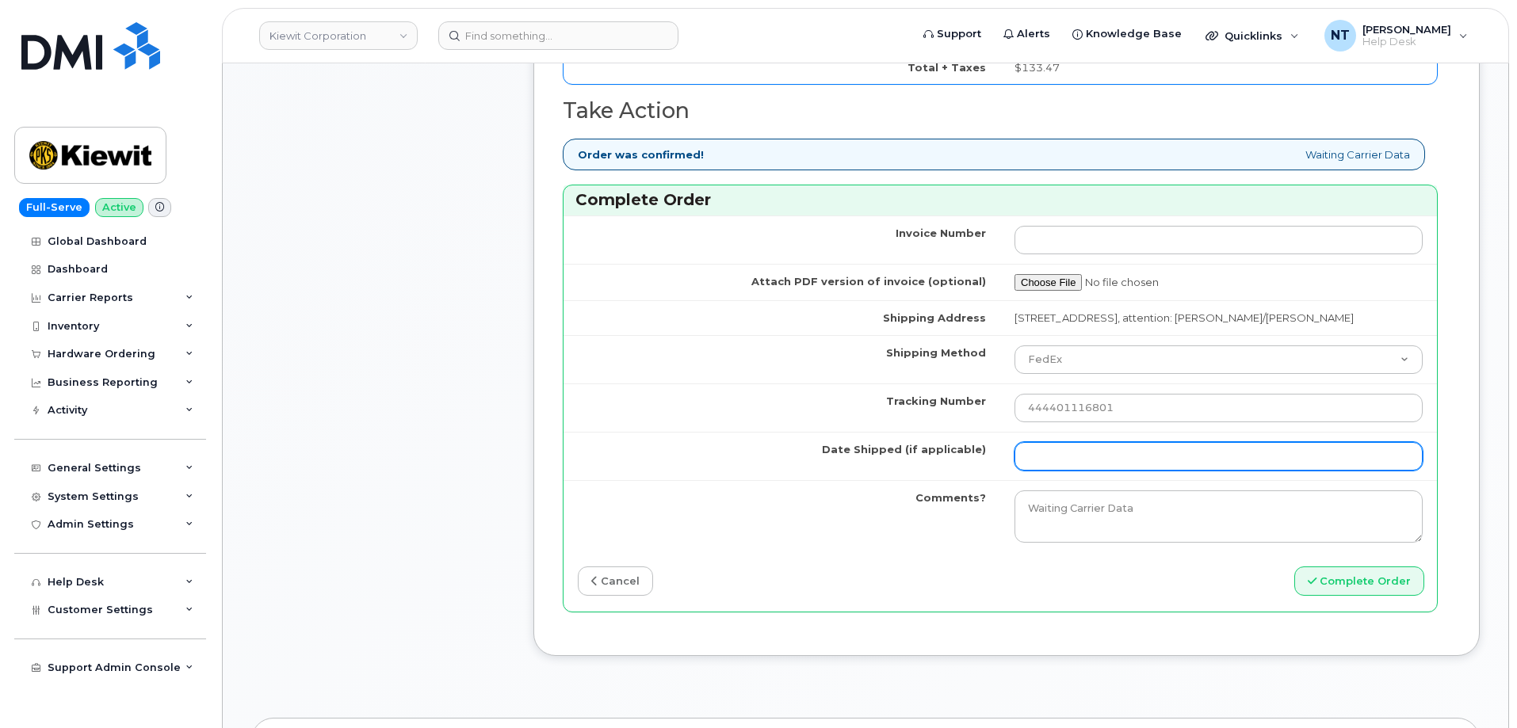
drag, startPoint x: 1079, startPoint y: 476, endPoint x: 1100, endPoint y: 475, distance: 20.7
click at [1079, 471] on input "Date Shipped (if applicable)" at bounding box center [1218, 456] width 408 height 29
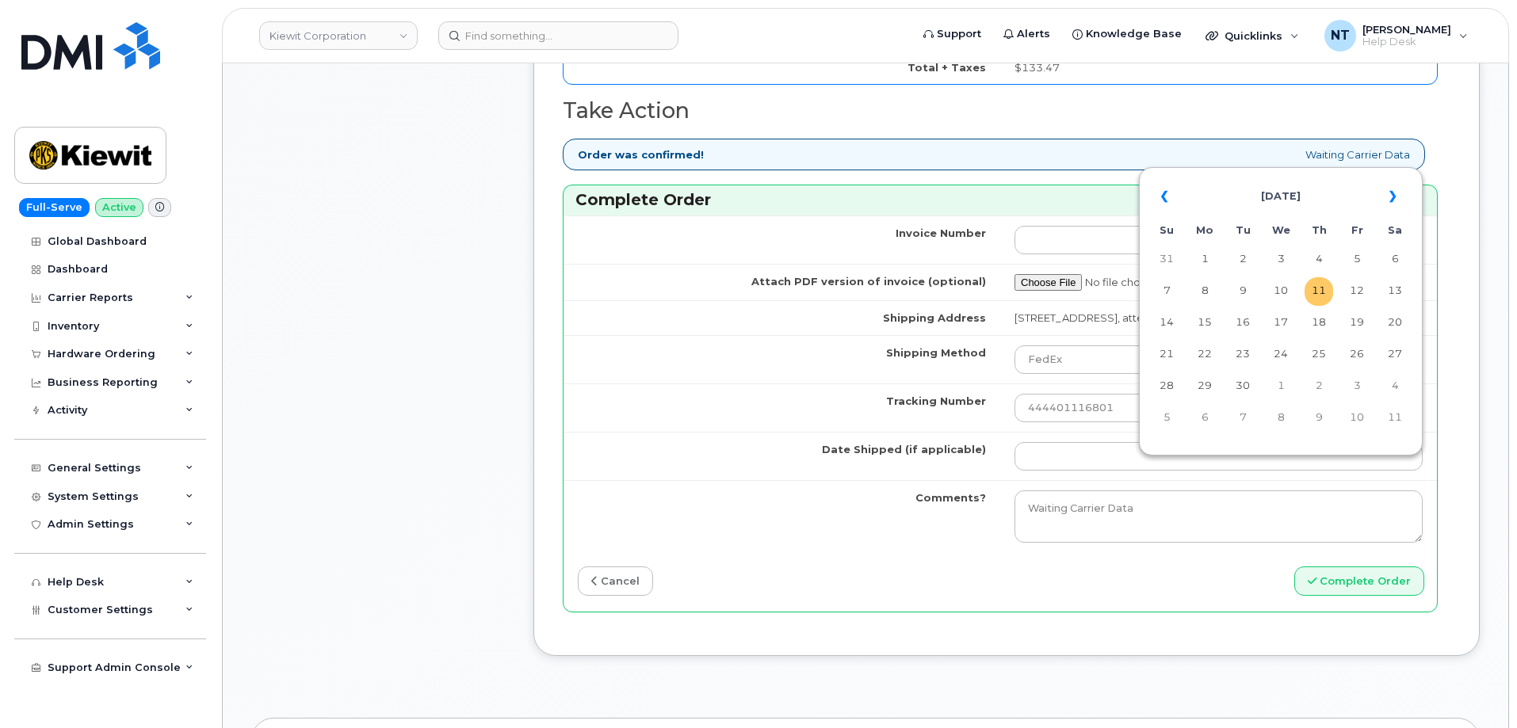
click at [1327, 297] on td "11" at bounding box center [1318, 291] width 29 height 29
type input "[DATE]"
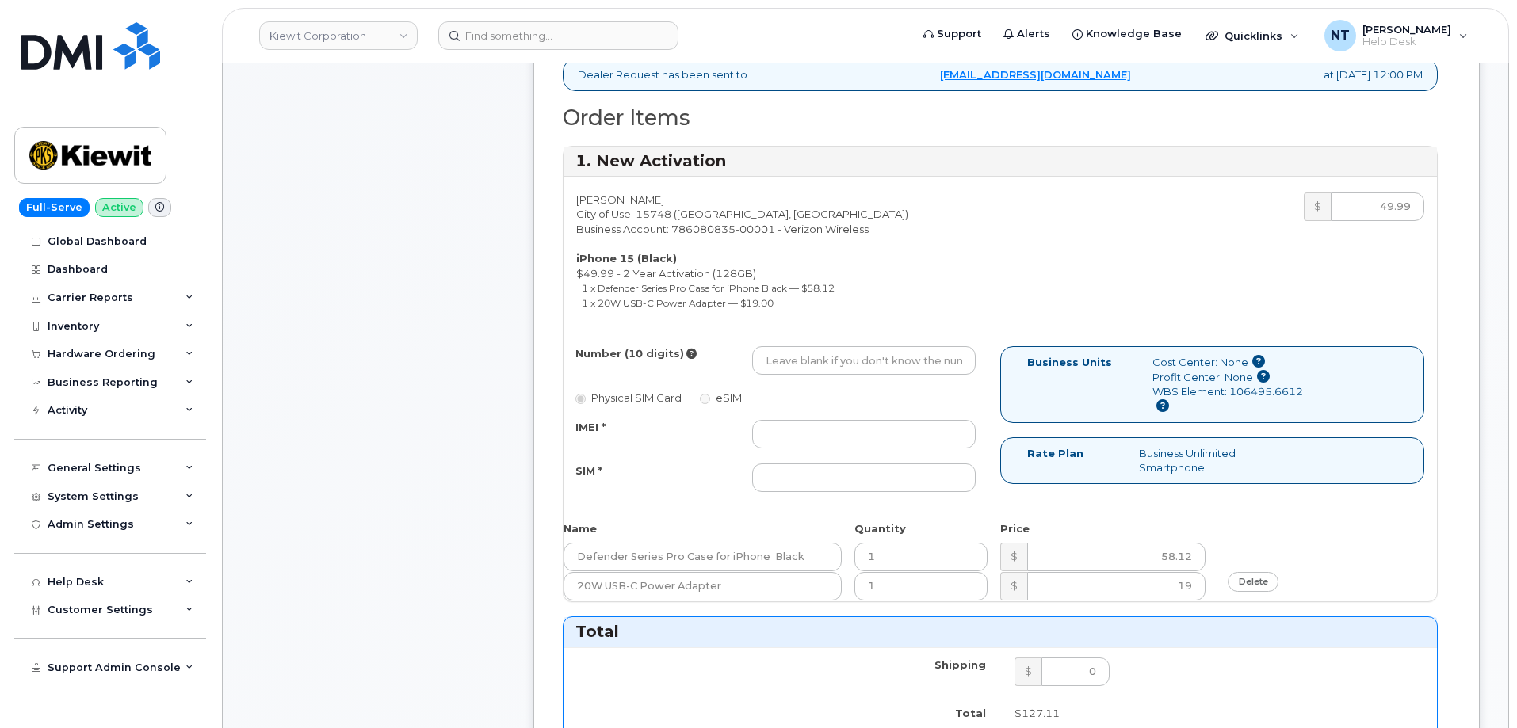
scroll to position [475, 0]
click at [857, 361] on input "Number (10 digits)" at bounding box center [863, 363] width 223 height 29
paste input "480-698-1354"
click at [784, 366] on input "4806981354" at bounding box center [863, 363] width 223 height 29
click at [786, 366] on input "4806981354" at bounding box center [863, 363] width 223 height 29
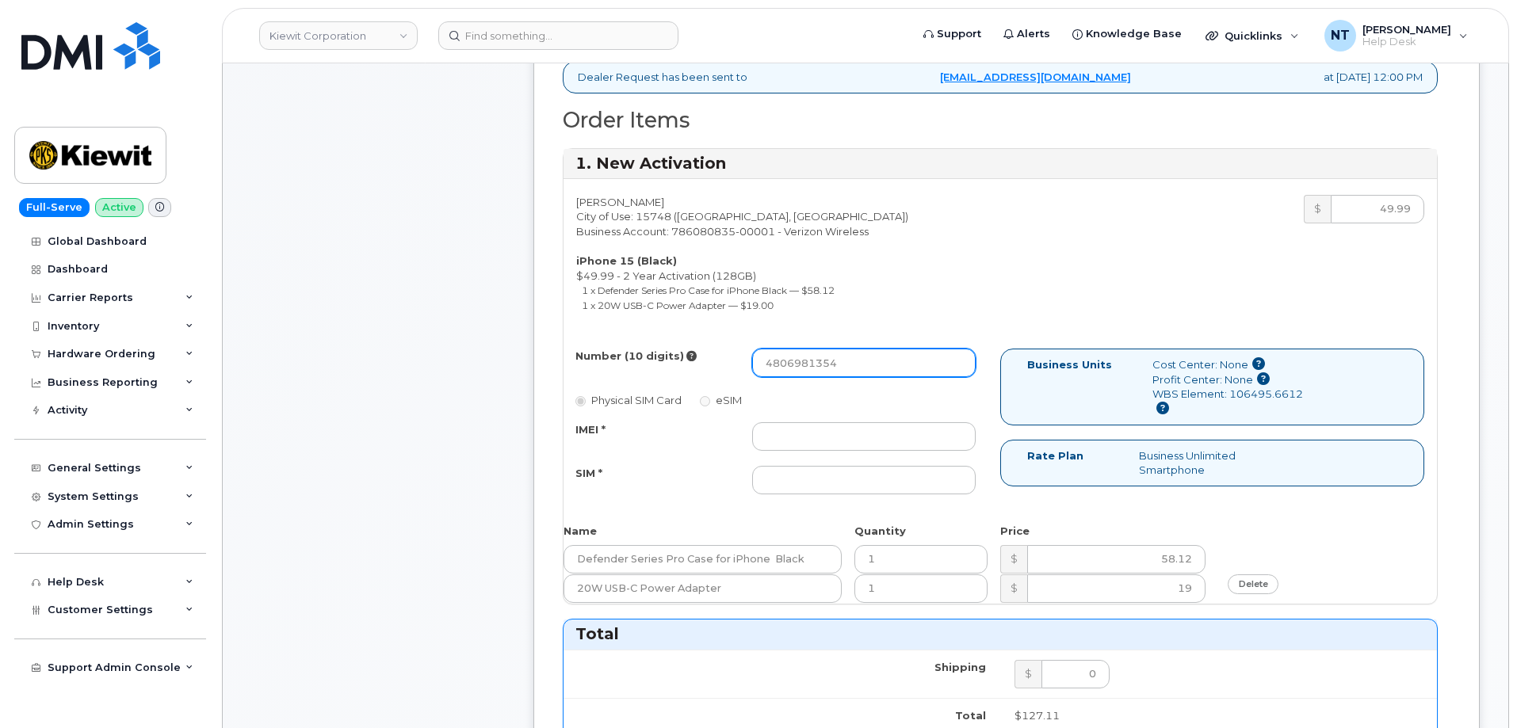
drag, startPoint x: 787, startPoint y: 365, endPoint x: 810, endPoint y: 369, distance: 23.5
click at [810, 369] on input "4806981354" at bounding box center [863, 363] width 223 height 29
type input "4806981354"
click at [821, 434] on input "IMEI *" at bounding box center [863, 436] width 223 height 29
paste input "357491838067072"
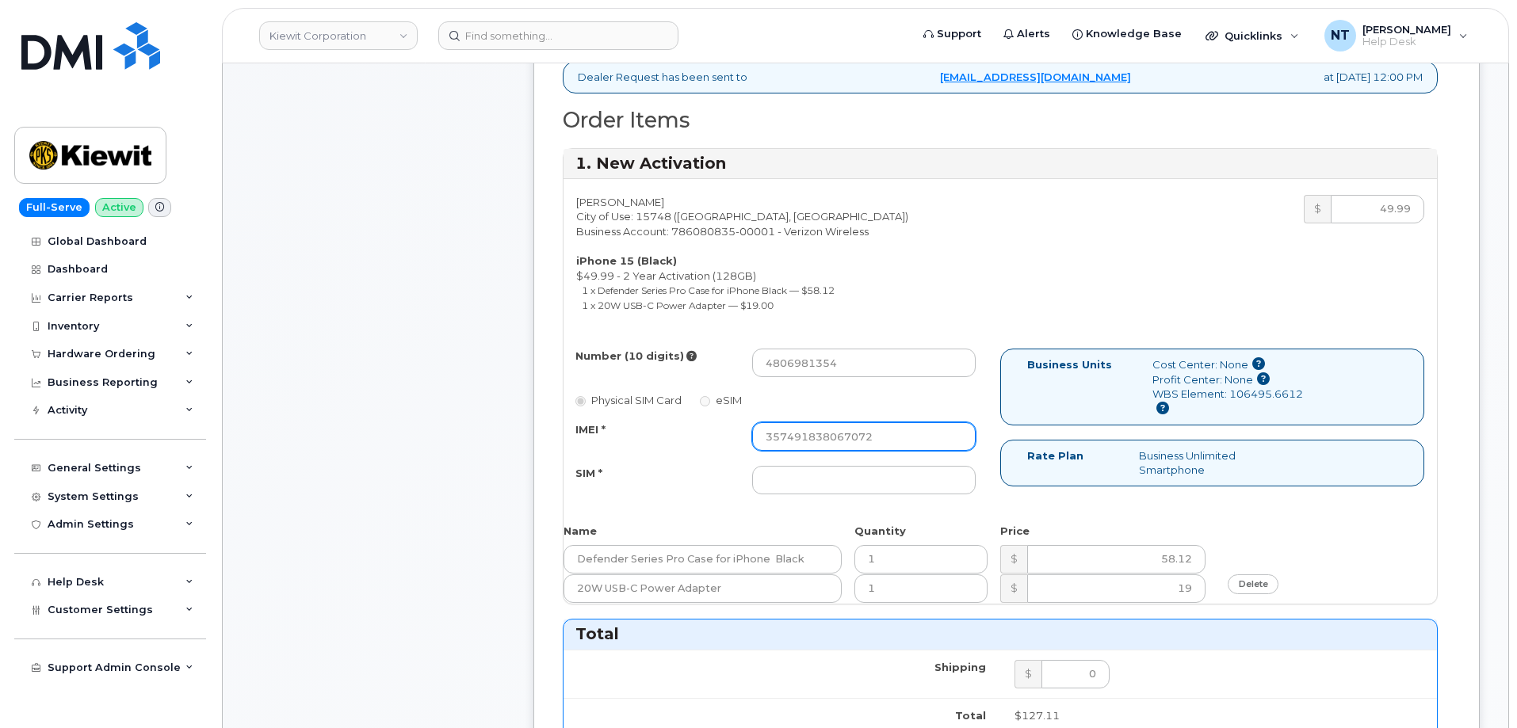
type input "357491838067072"
click at [835, 480] on input "SIM *" at bounding box center [863, 480] width 223 height 29
paste input "89049032007208888900180302357263"
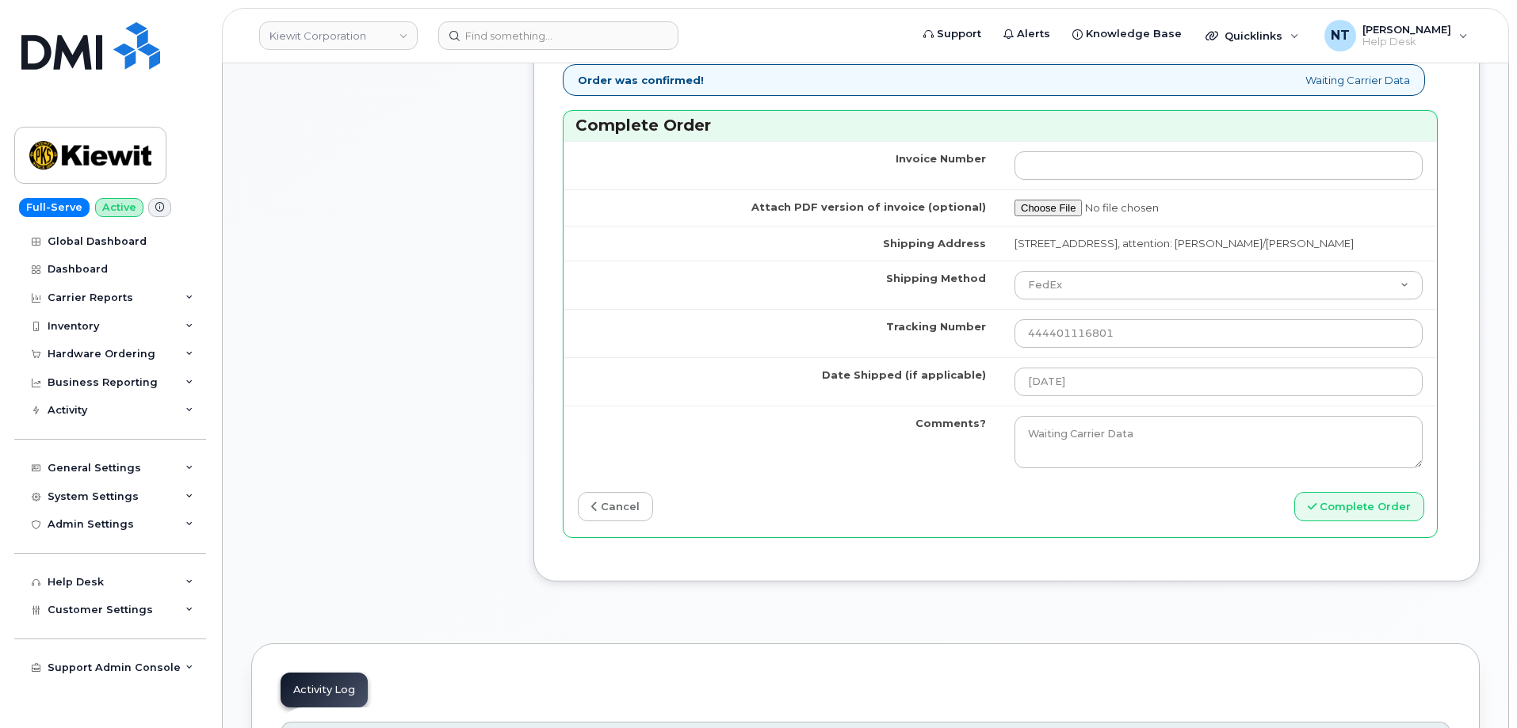
scroll to position [1347, 0]
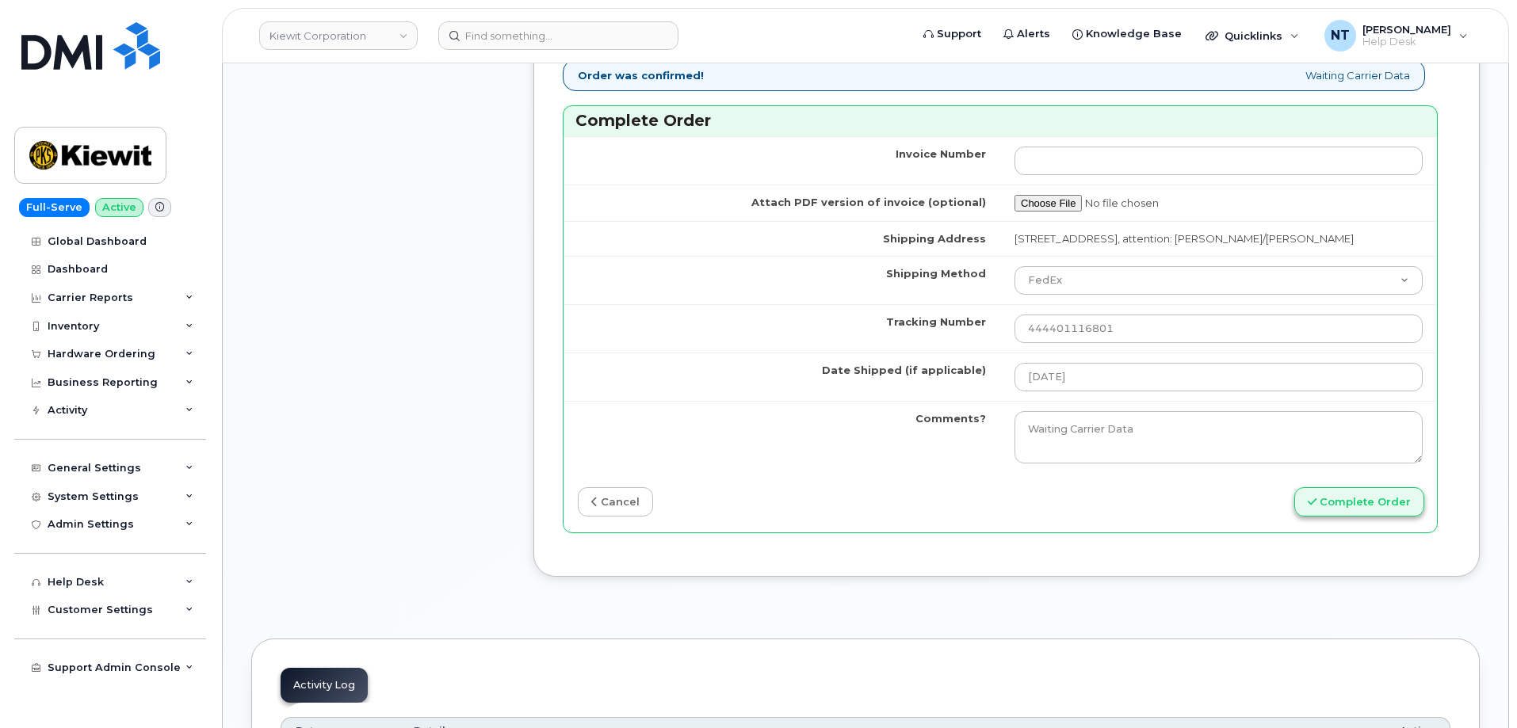
type input "89049032007208888900180302357263"
click at [1342, 517] on button "Complete Order" at bounding box center [1359, 501] width 130 height 29
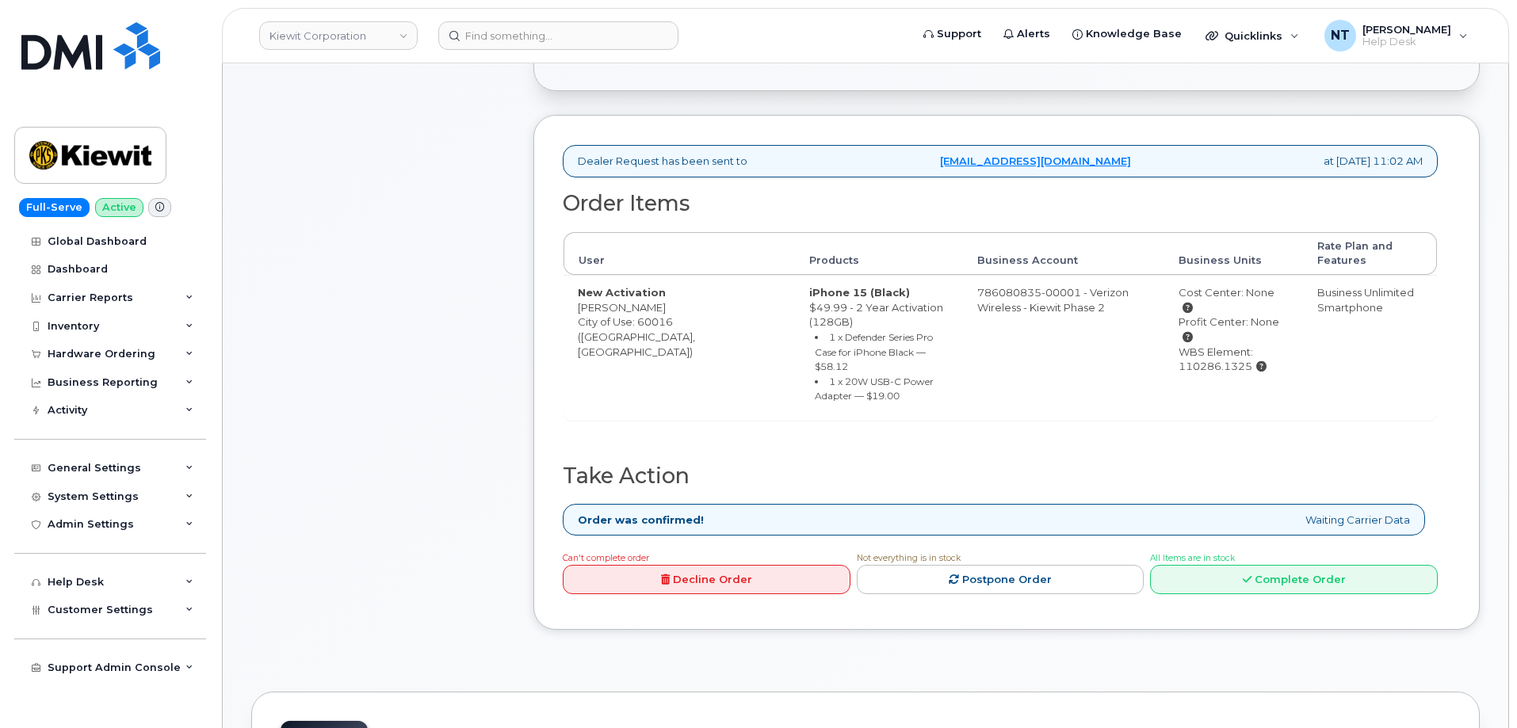
scroll to position [396, 0]
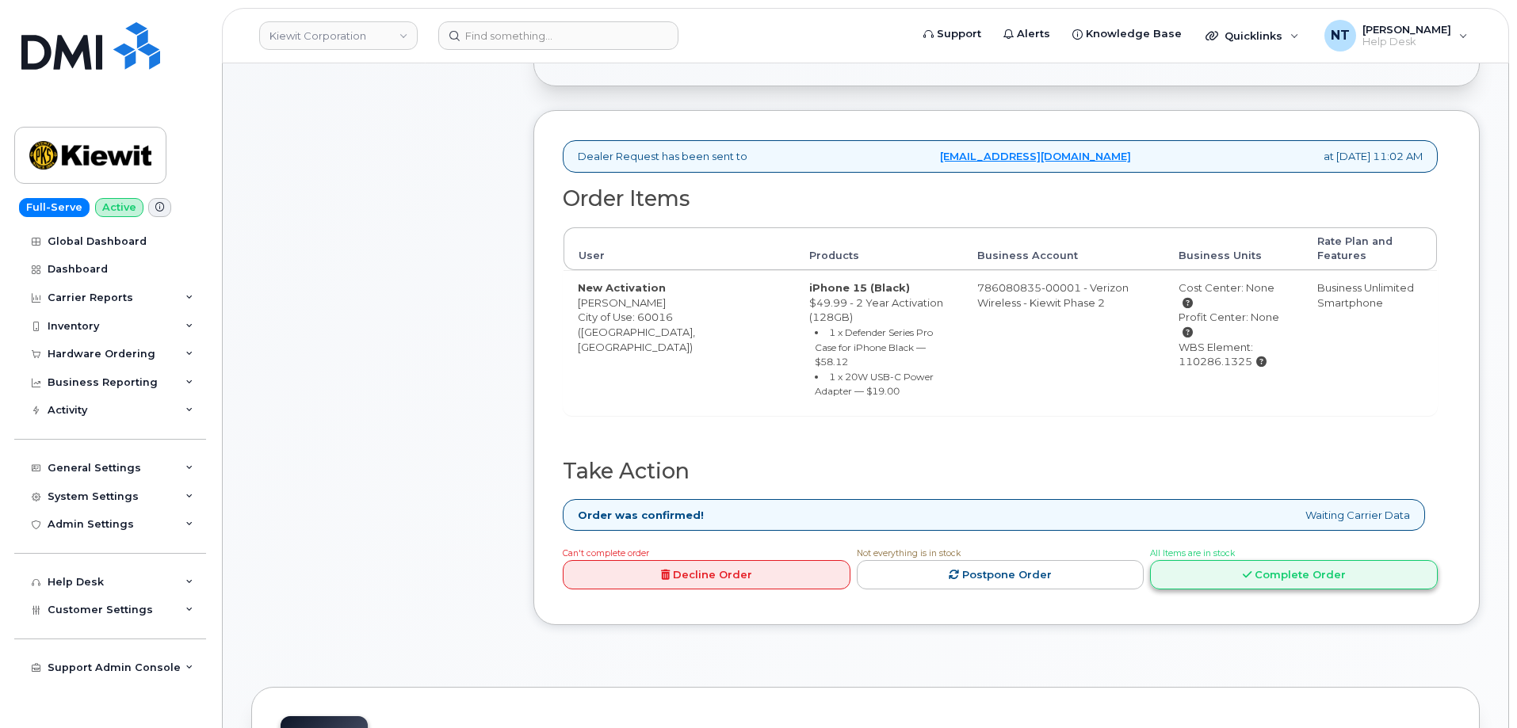
click at [1308, 567] on link "Complete Order" at bounding box center [1294, 574] width 288 height 29
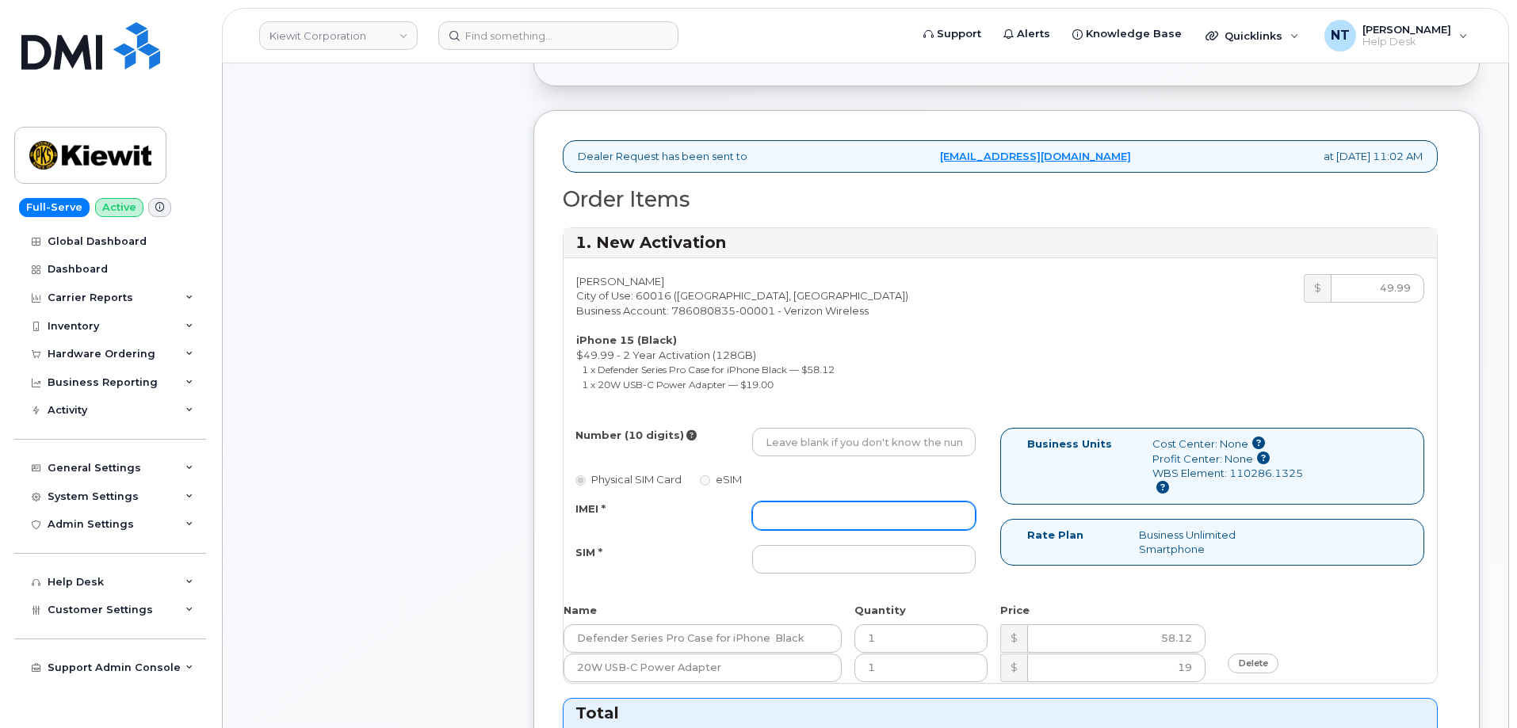
click at [818, 524] on input "IMEI *" at bounding box center [863, 516] width 223 height 29
paste input "357491832470785"
type input "357491832470785"
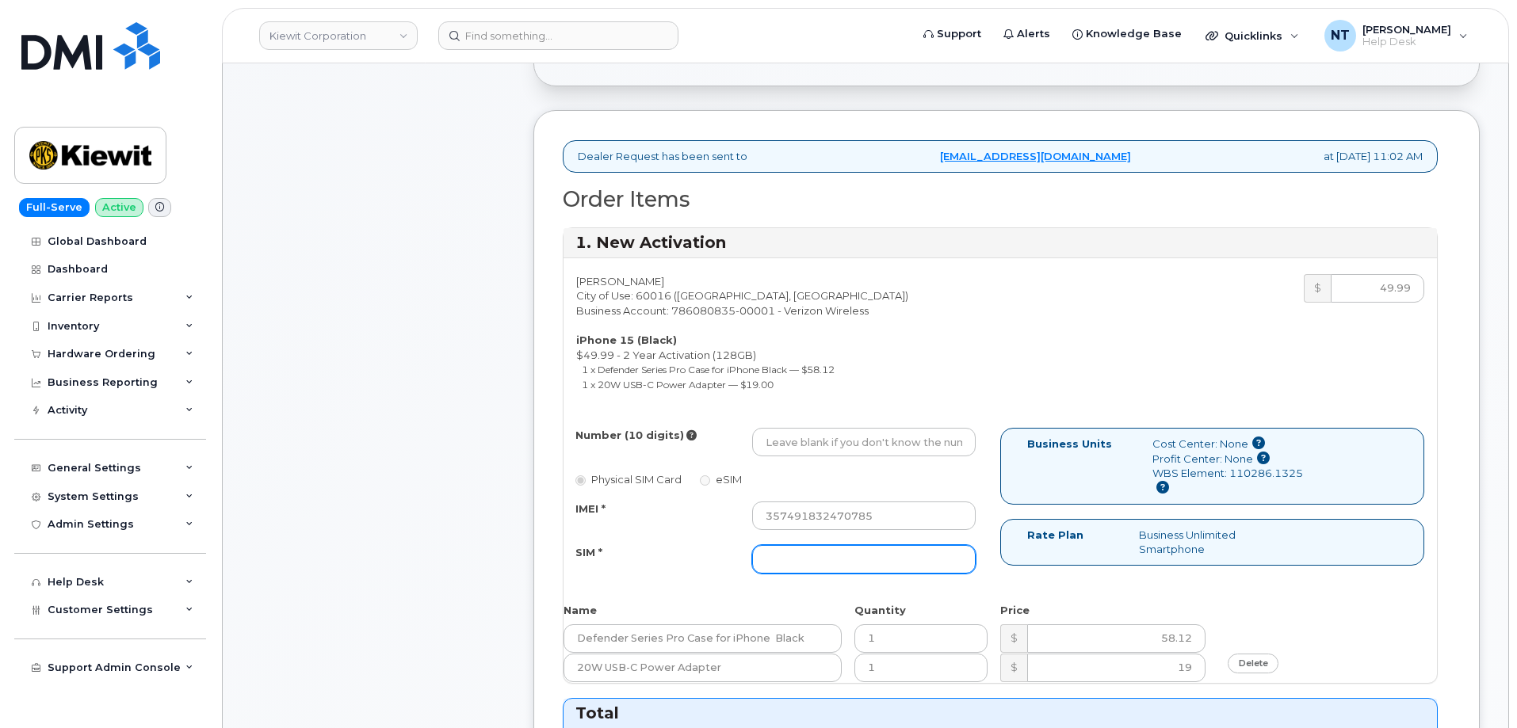
click at [882, 557] on input "SIM *" at bounding box center [863, 559] width 223 height 29
paste input "89049032007208888900180922081630"
type input "89049032007208888900180922081630"
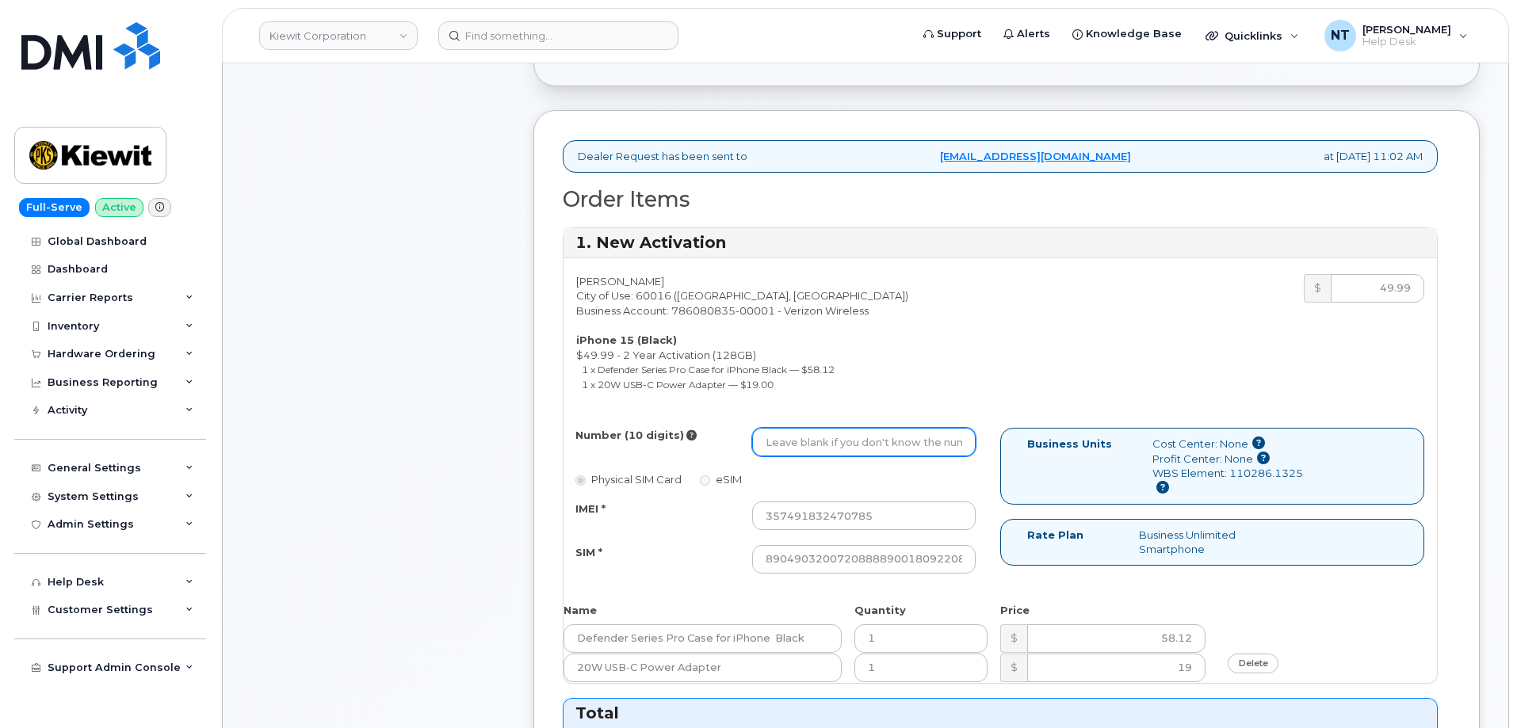
click at [841, 438] on input "Number (10 digits)" at bounding box center [863, 442] width 223 height 29
paste input "224-593-6288"
click at [818, 445] on input "224-593-6288" at bounding box center [863, 442] width 223 height 29
drag, startPoint x: 789, startPoint y: 446, endPoint x: 807, endPoint y: 449, distance: 17.7
click at [807, 449] on input "2245936288" at bounding box center [863, 442] width 223 height 29
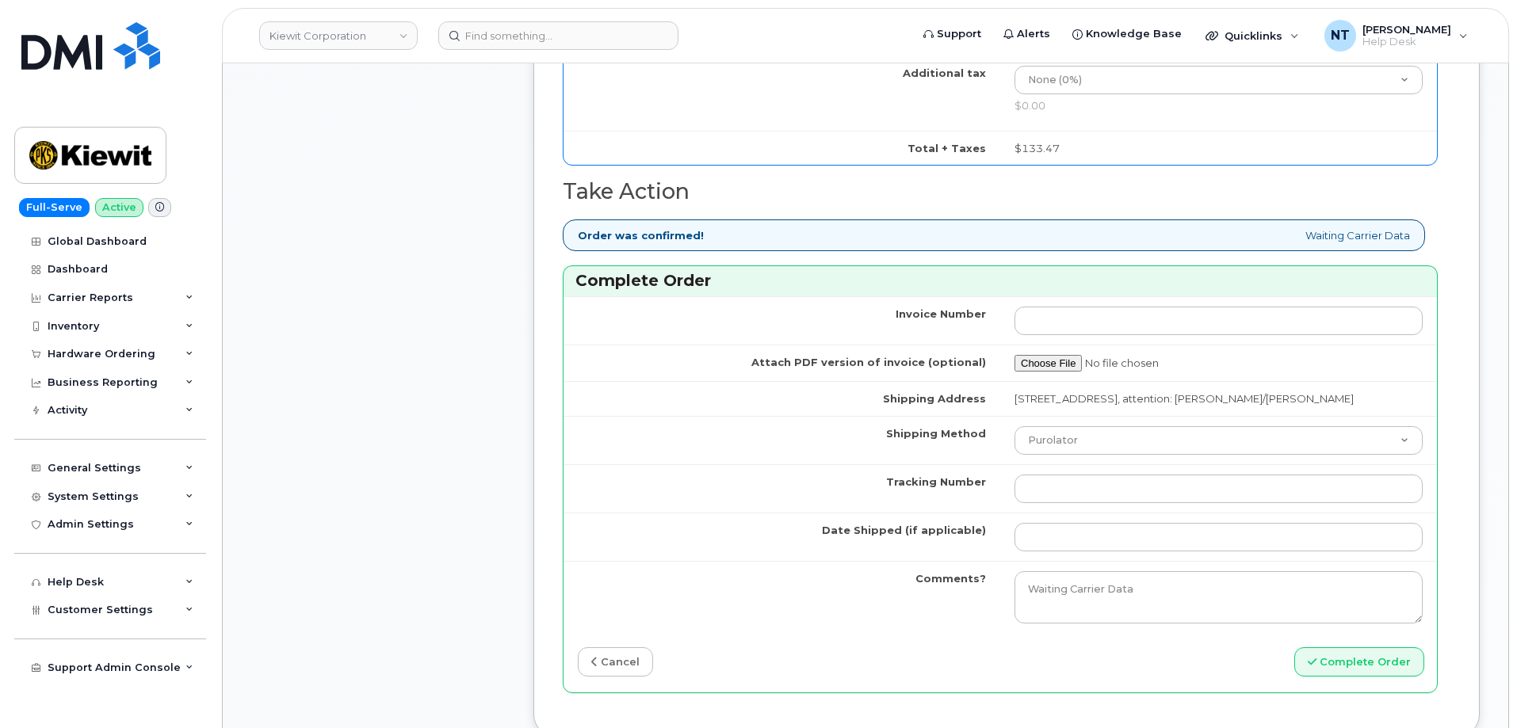
scroll to position [1189, 0]
type input "2245936288"
click at [1083, 453] on select "Purolator UPS FedEx Canada Post Courier Other Drop Off Pick Up" at bounding box center [1218, 439] width 408 height 29
select select "FedEx"
click at [1014, 439] on select "Purolator UPS FedEx Canada Post Courier Other Drop Off Pick Up" at bounding box center [1218, 439] width 408 height 29
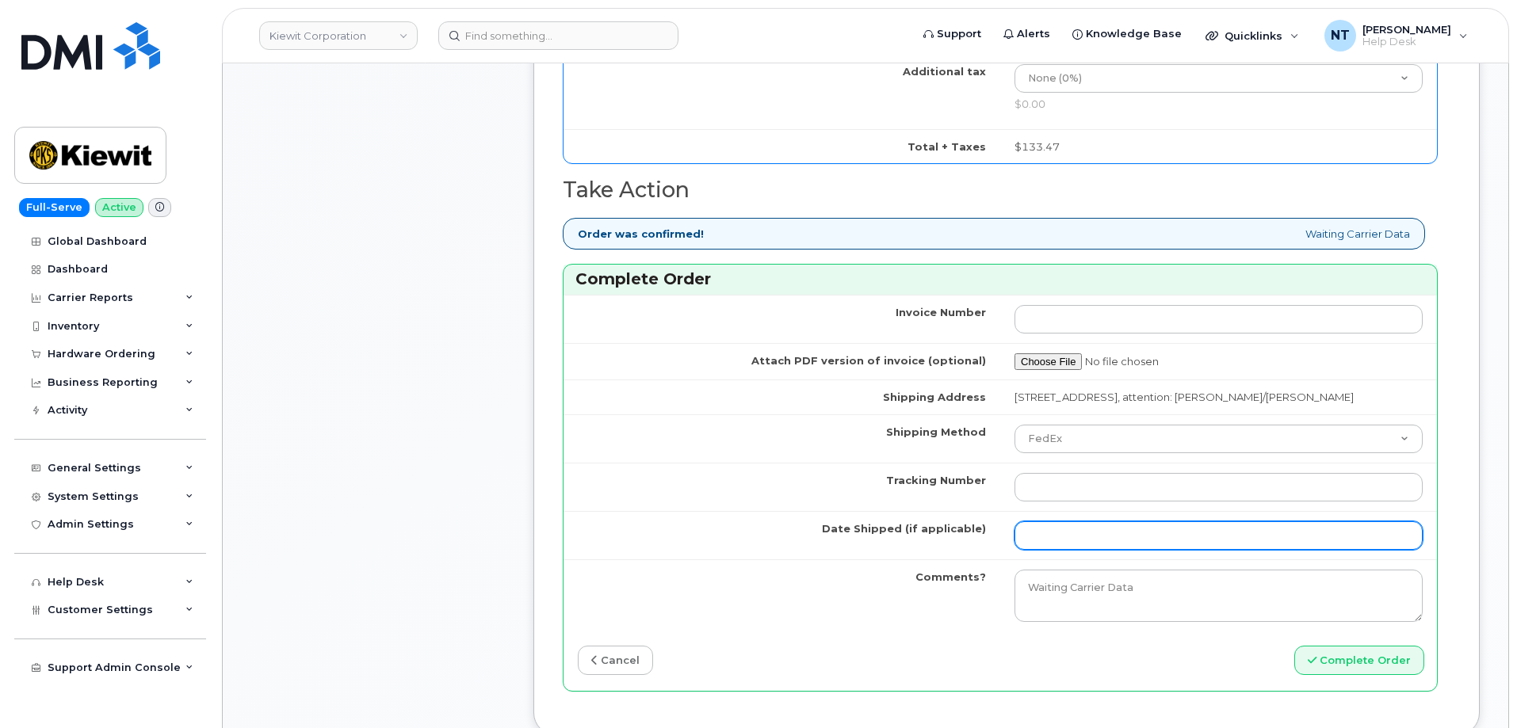
drag, startPoint x: 1063, startPoint y: 543, endPoint x: 1074, endPoint y: 556, distance: 17.5
click at [1063, 543] on input "Date Shipped (if applicable)" at bounding box center [1218, 535] width 408 height 29
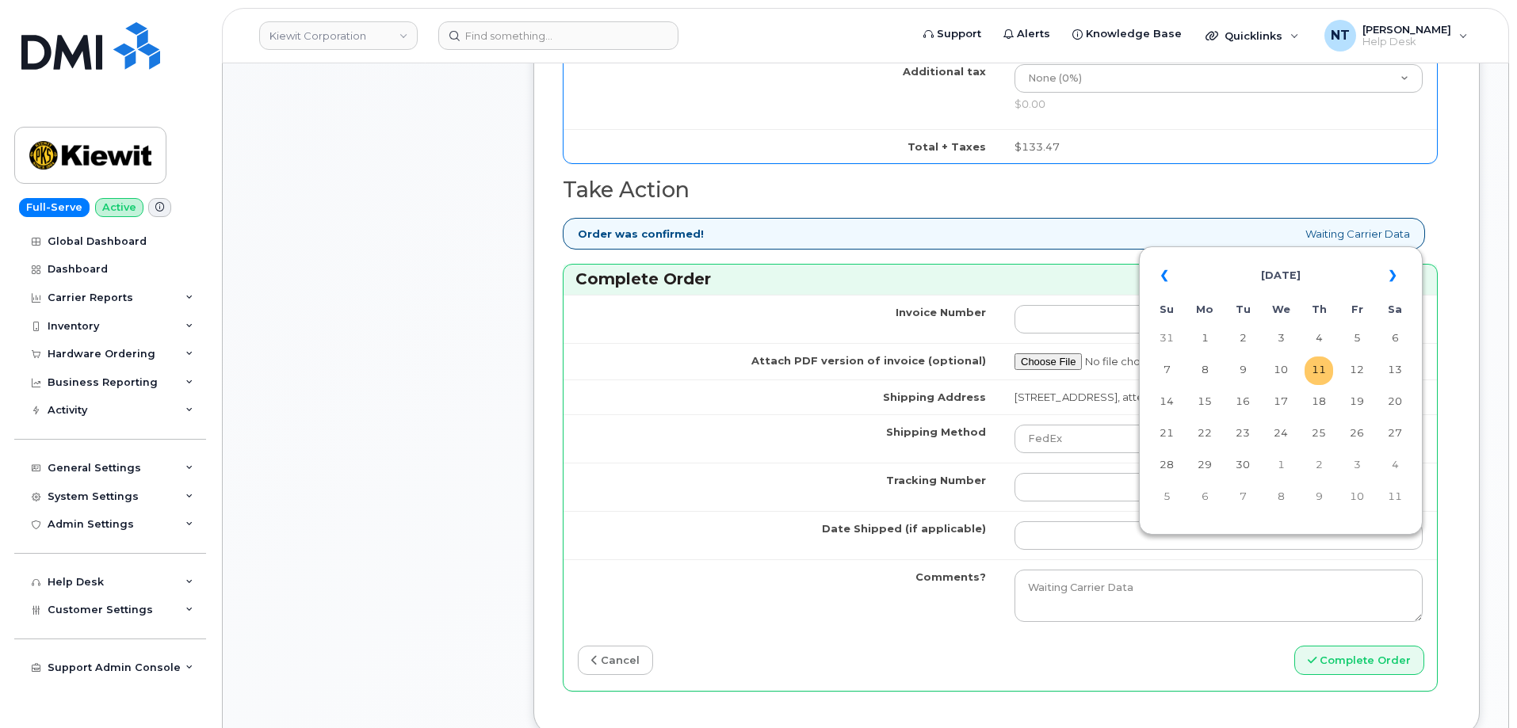
click at [1323, 368] on td "11" at bounding box center [1318, 371] width 29 height 29
type input "[DATE]"
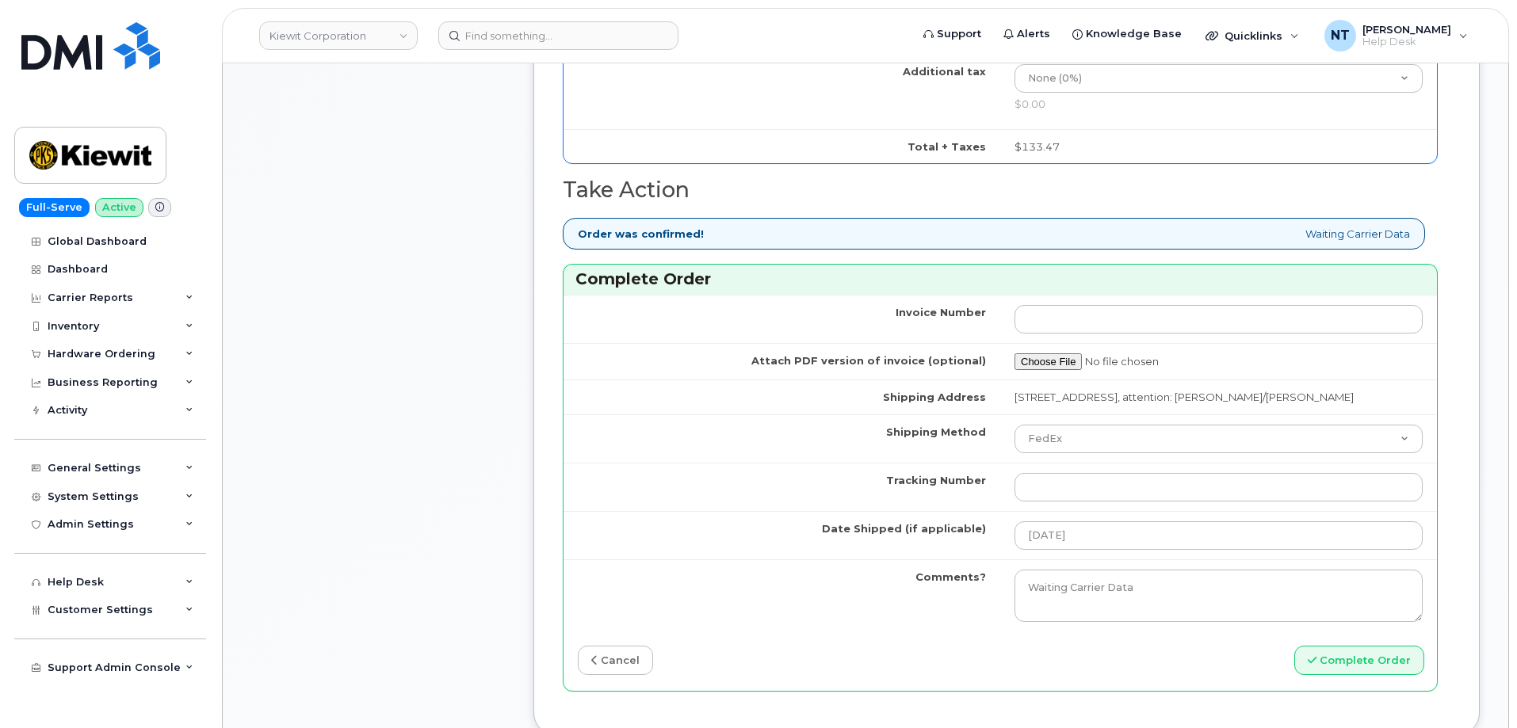
click at [1074, 482] on td at bounding box center [1218, 487] width 437 height 48
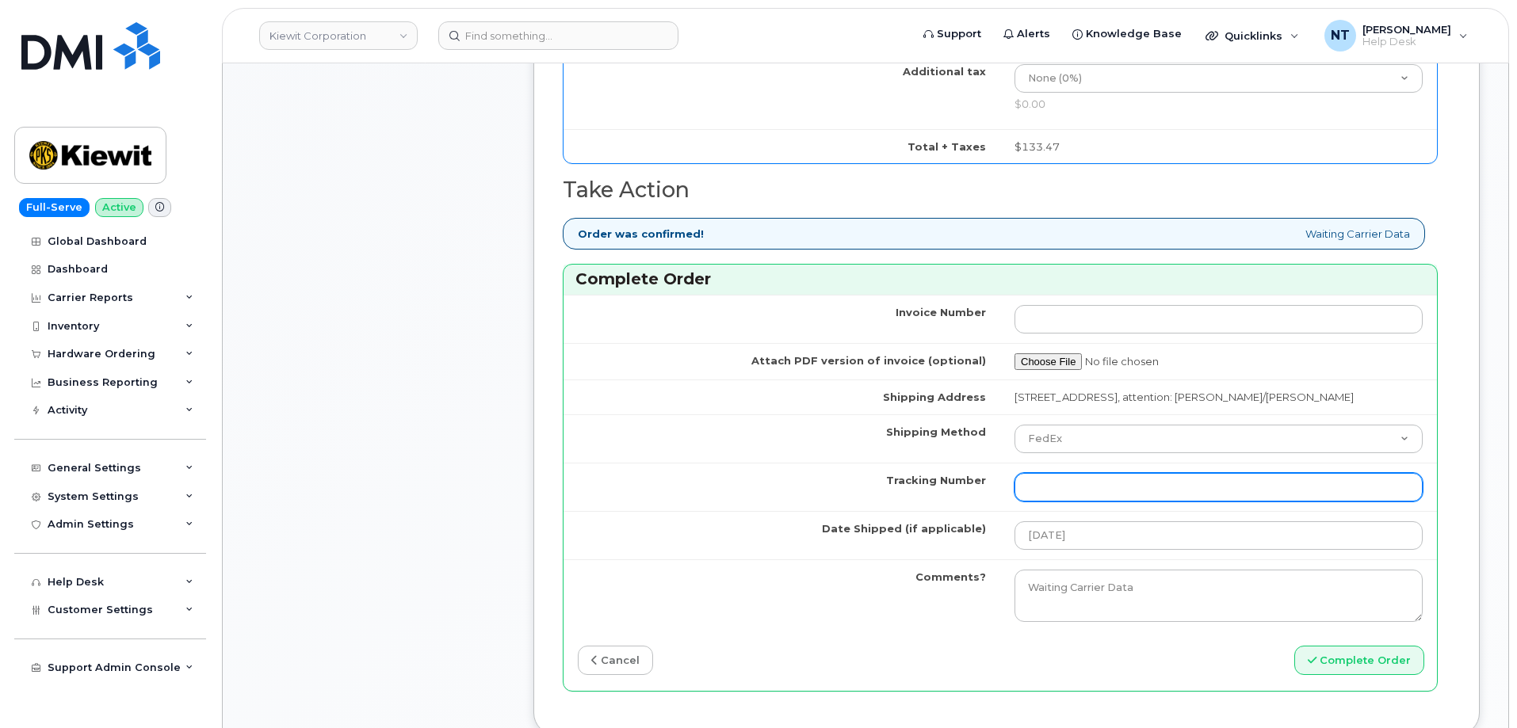
click at [1076, 502] on input "Tracking Number" at bounding box center [1218, 487] width 408 height 29
paste input "444401116812"
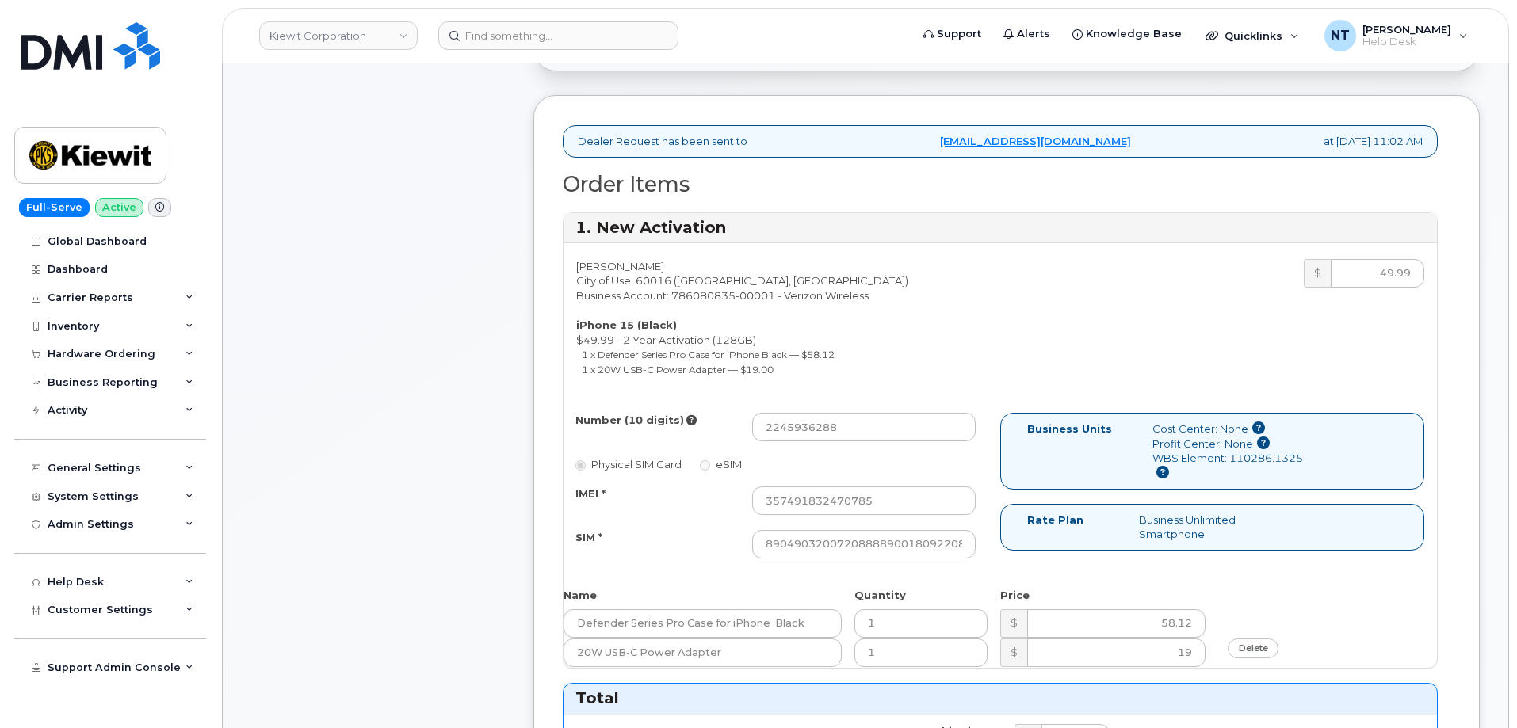
scroll to position [396, 0]
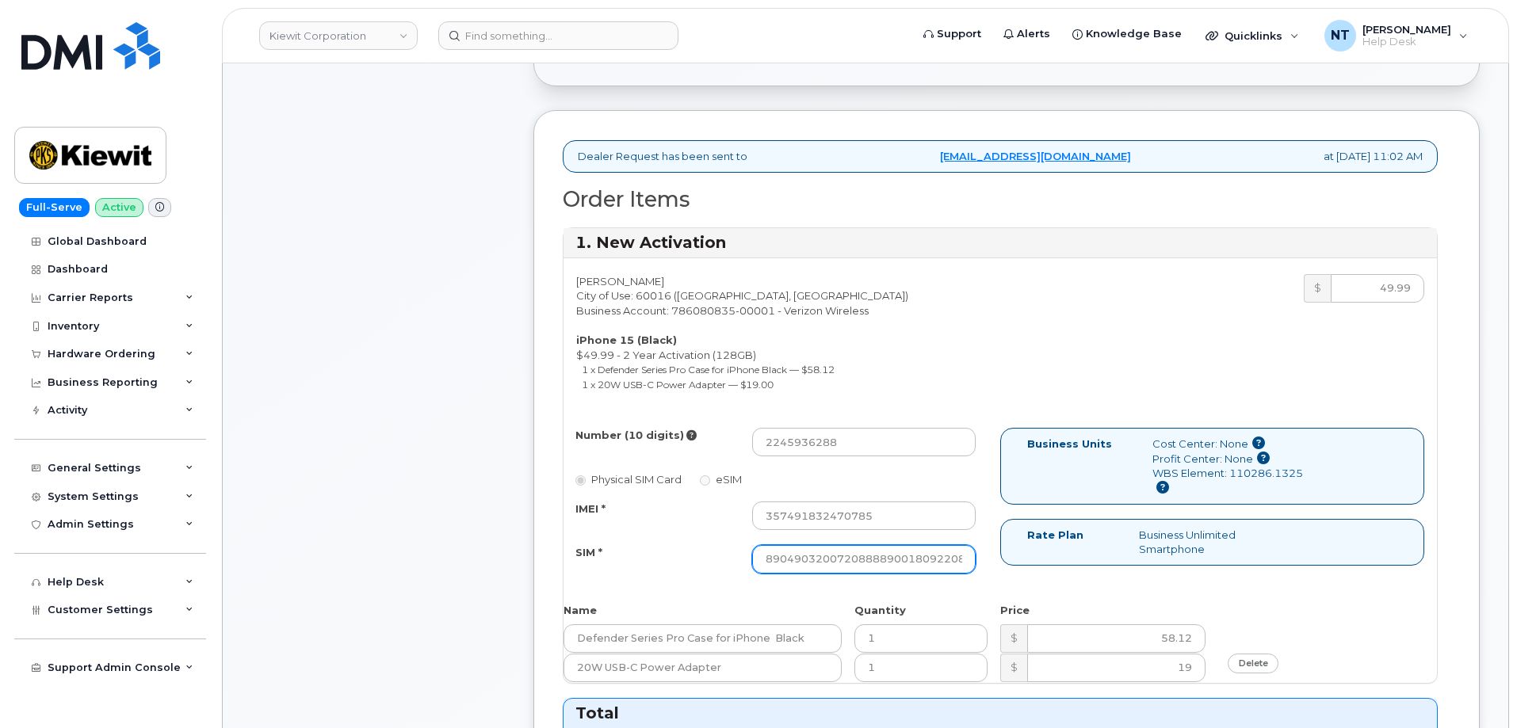
type input "444401116812"
drag, startPoint x: 901, startPoint y: 562, endPoint x: 1025, endPoint y: 562, distance: 123.6
click at [1025, 562] on div "Number (10 digits) 2245936288 Physical SIM Card eSIM IMEI * 357491832470785 SIM…" at bounding box center [999, 508] width 873 height 160
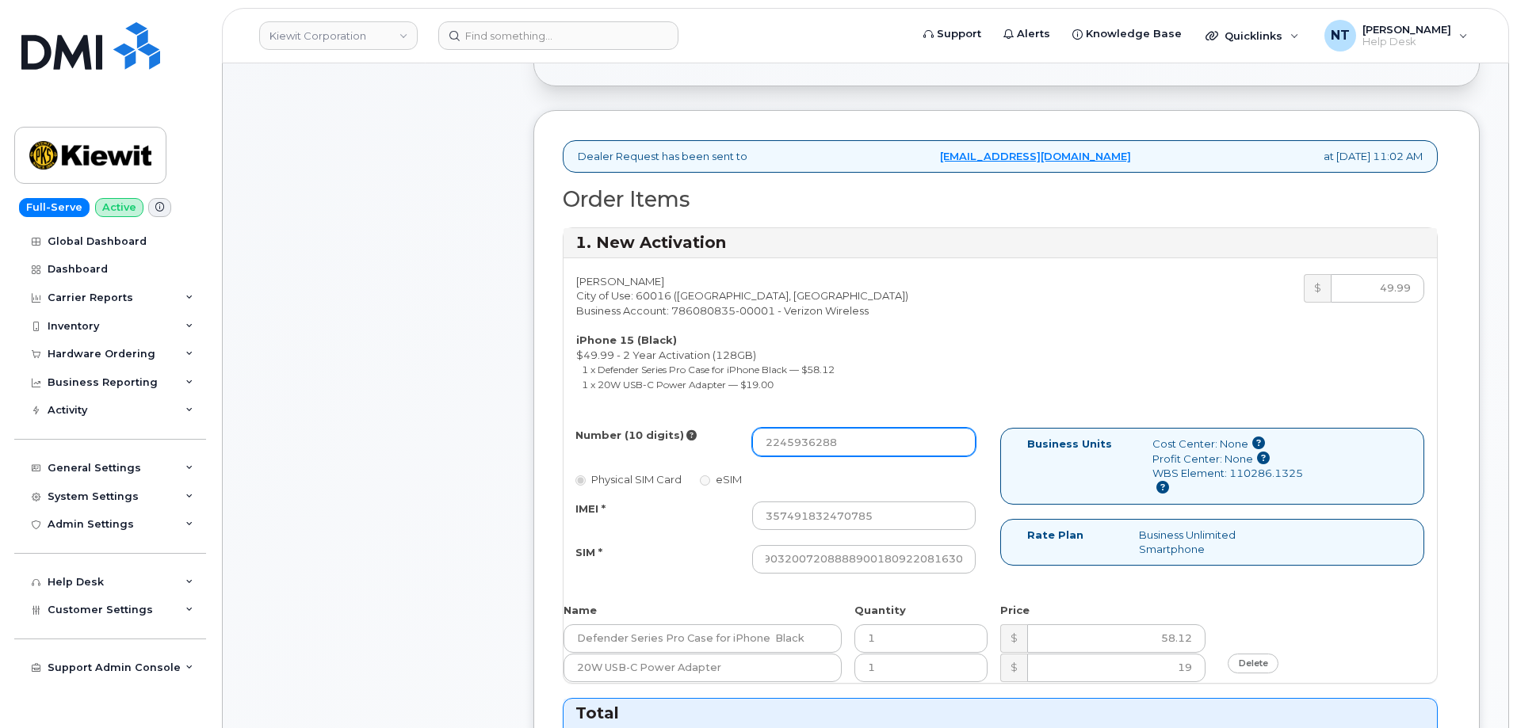
scroll to position [0, 0]
drag, startPoint x: 789, startPoint y: 448, endPoint x: 805, endPoint y: 448, distance: 15.8
click at [805, 448] on input "2245936288" at bounding box center [863, 442] width 223 height 29
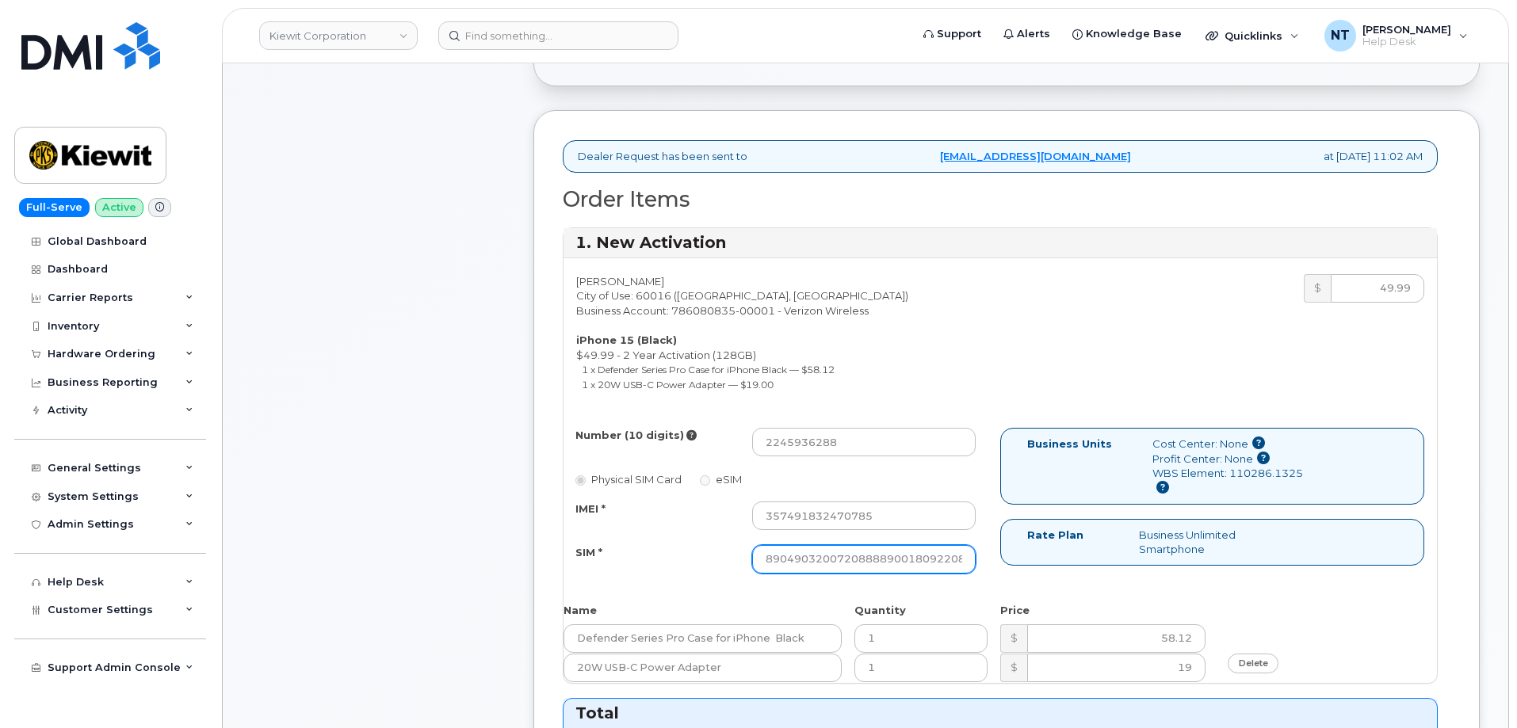
scroll to position [0, 31]
drag, startPoint x: 915, startPoint y: 561, endPoint x: 1008, endPoint y: 571, distance: 93.3
click at [1008, 571] on div "Number (10 digits) 2245936288 Physical SIM Card eSIM IMEI * 357491832470785 SIM…" at bounding box center [999, 508] width 873 height 160
click at [1029, 357] on div "Vicki Piscotti City of Use: 60016 (Des Plaines, IL) Business Account: 786080835…" at bounding box center [999, 336] width 873 height 125
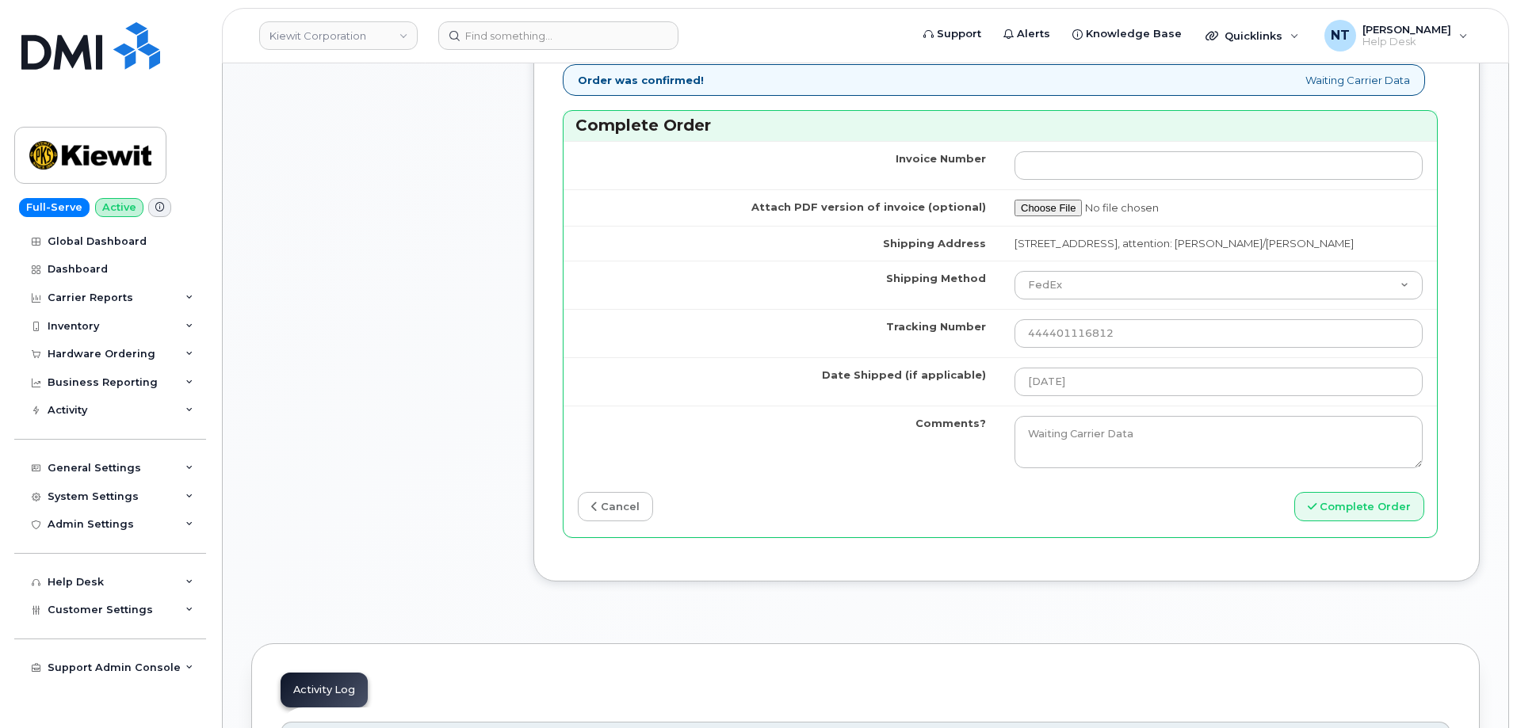
scroll to position [1347, 0]
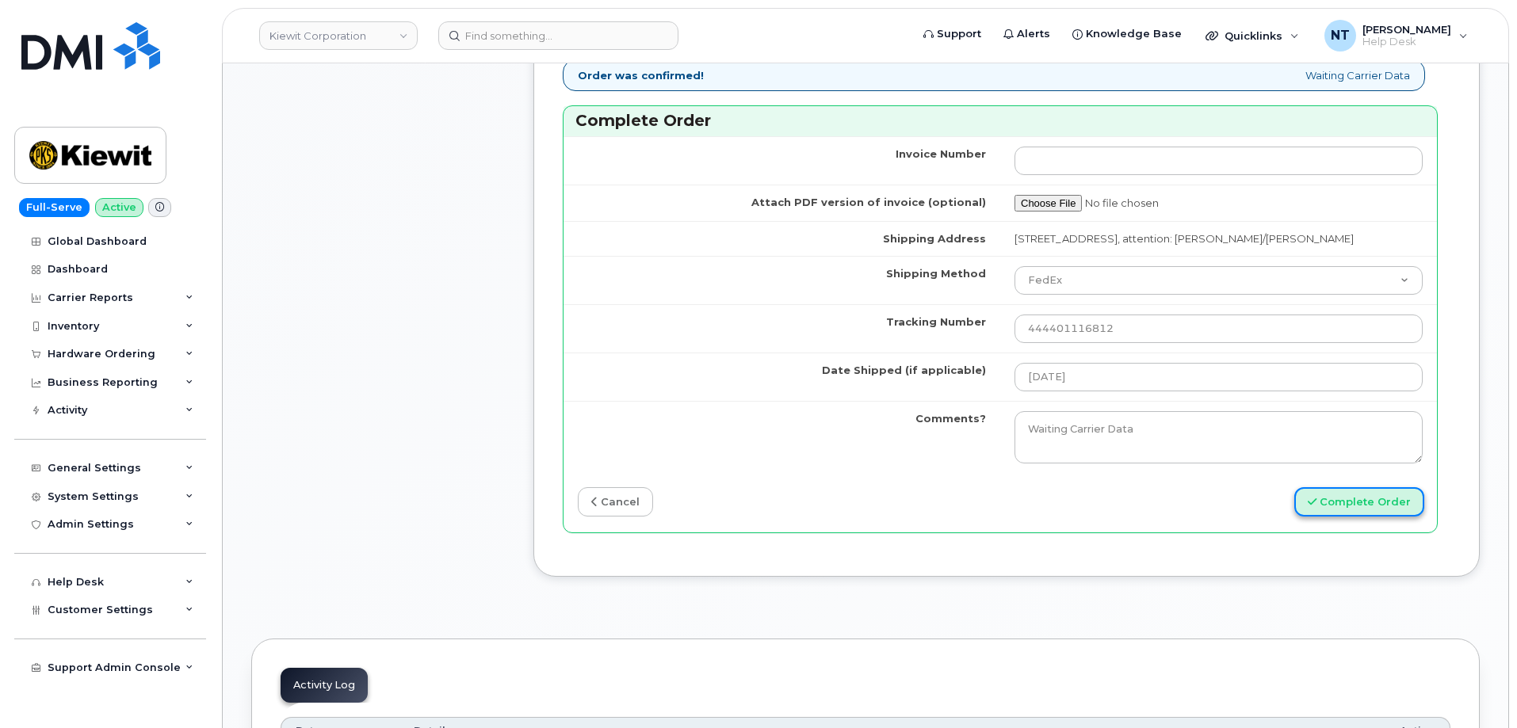
click at [1377, 517] on button "Complete Order" at bounding box center [1359, 501] width 130 height 29
